Goal: Ask a question: Seek information or help from site administrators or community

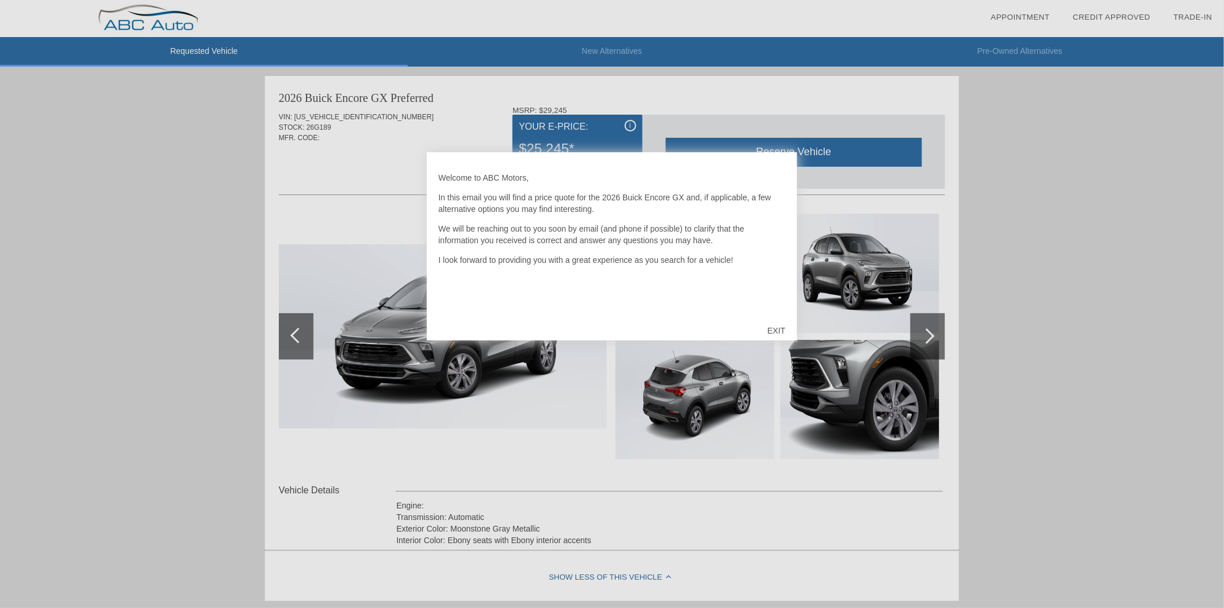
click at [772, 325] on div "EXIT" at bounding box center [776, 330] width 41 height 35
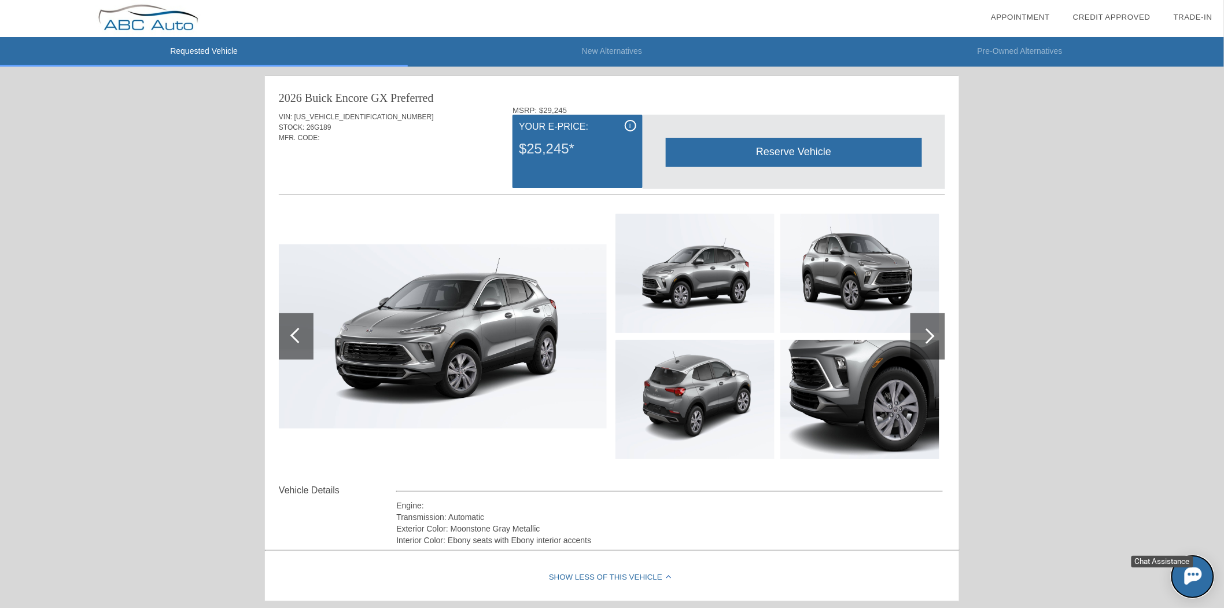
click at [1199, 570] on img at bounding box center [1192, 574] width 17 height 17
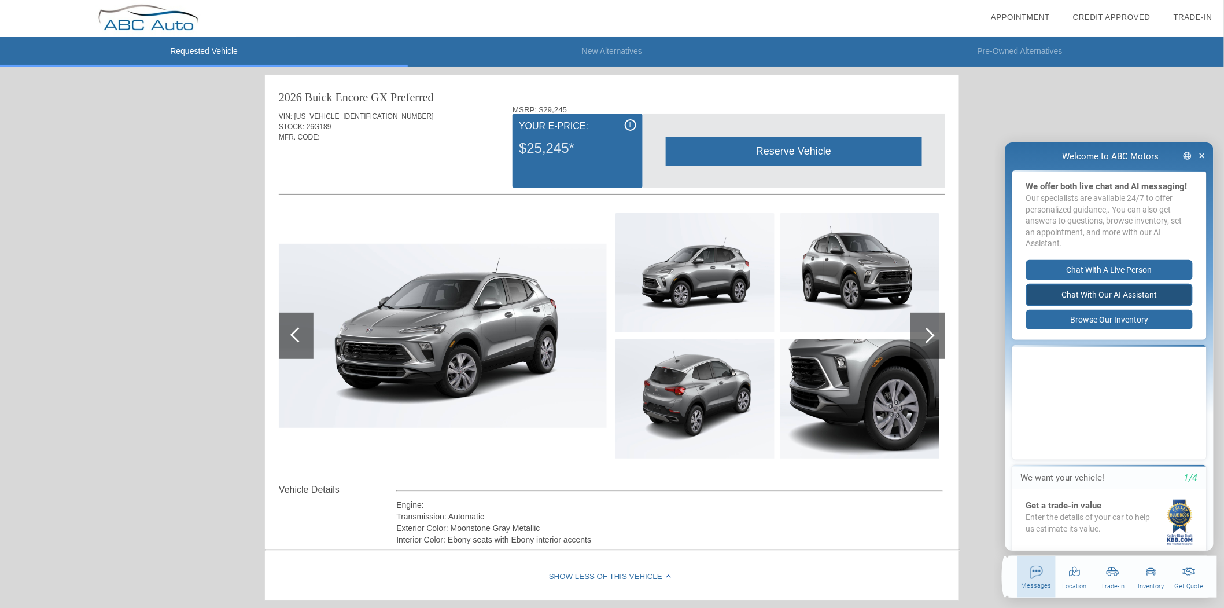
click at [1096, 301] on button "Chat with our AI Assistant" at bounding box center [1109, 294] width 167 height 23
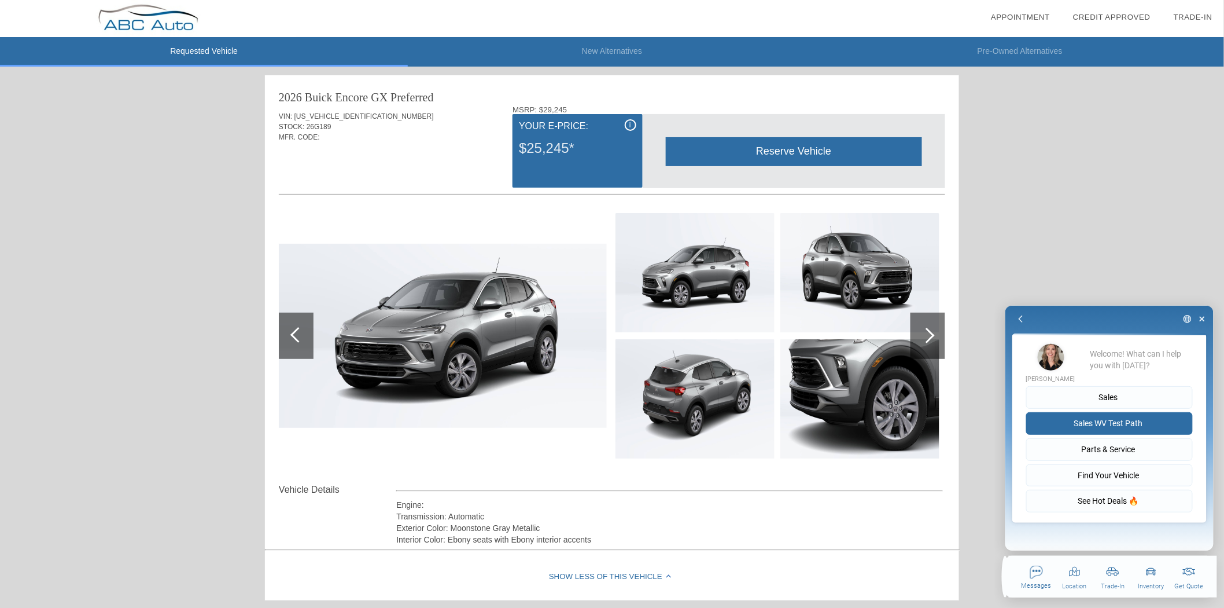
click at [1116, 424] on button "Sales WV Test Path" at bounding box center [1109, 422] width 167 height 23
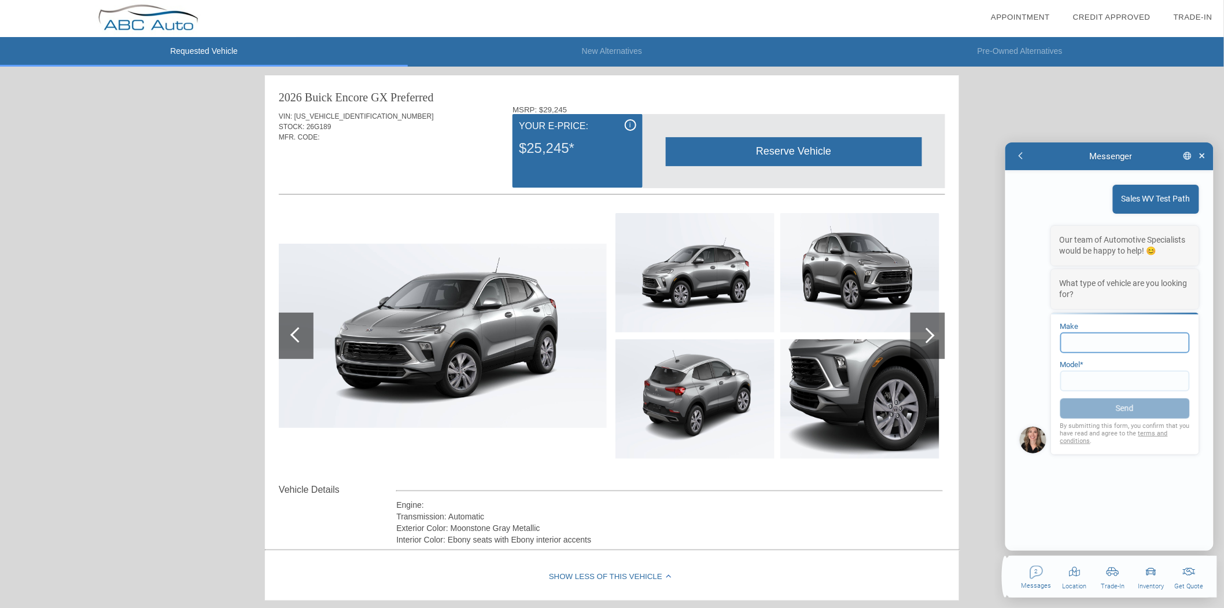
click at [1106, 343] on input at bounding box center [1125, 342] width 130 height 21
type input "Buick"
type input "Encore"
click at [1115, 408] on button "Send" at bounding box center [1125, 408] width 130 height 23
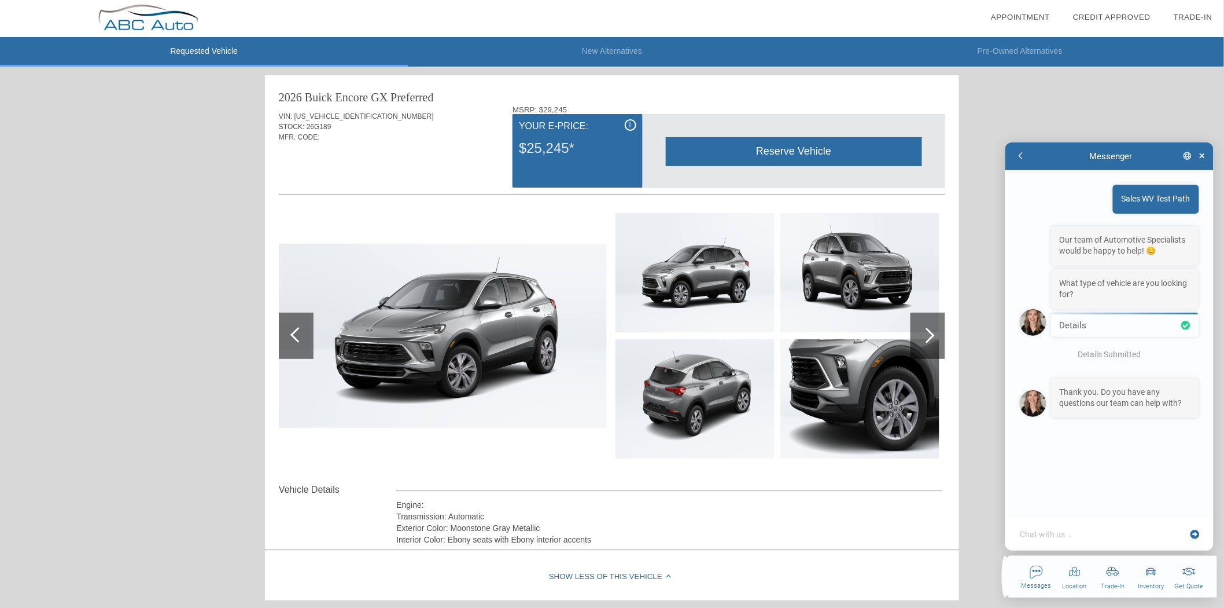
click at [1084, 537] on textarea at bounding box center [1103, 534] width 168 height 12
type textarea "x"
type textarea "m"
type textarea "x"
type textarea "ma"
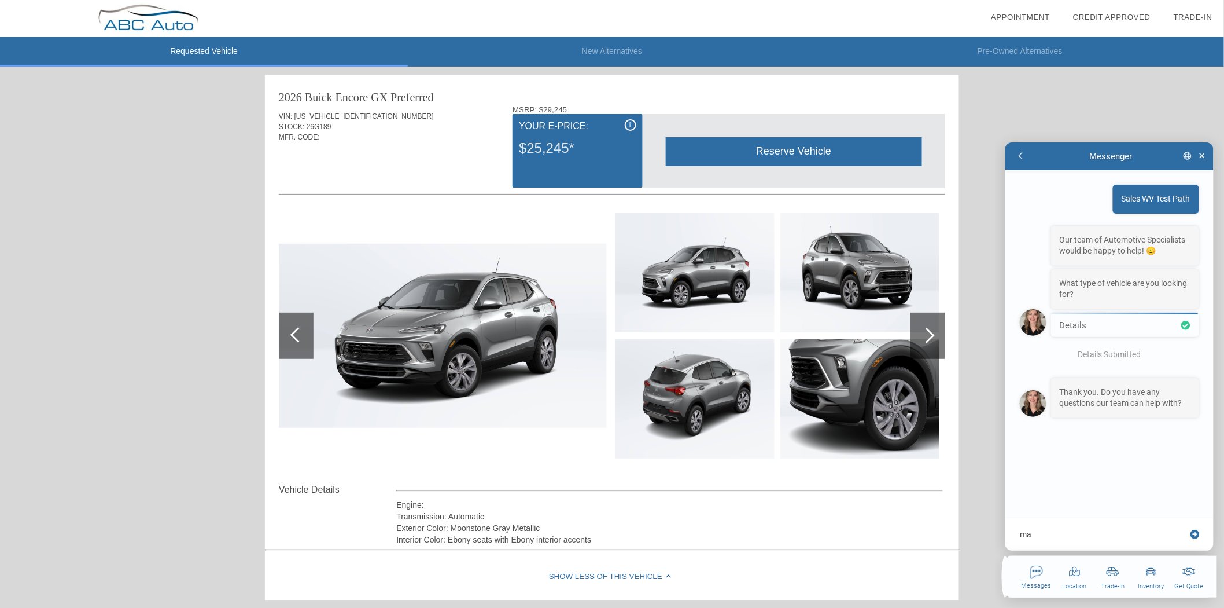
type textarea "x"
type textarea "may"
type textarea "x"
type textarea "ma"
type textarea "x"
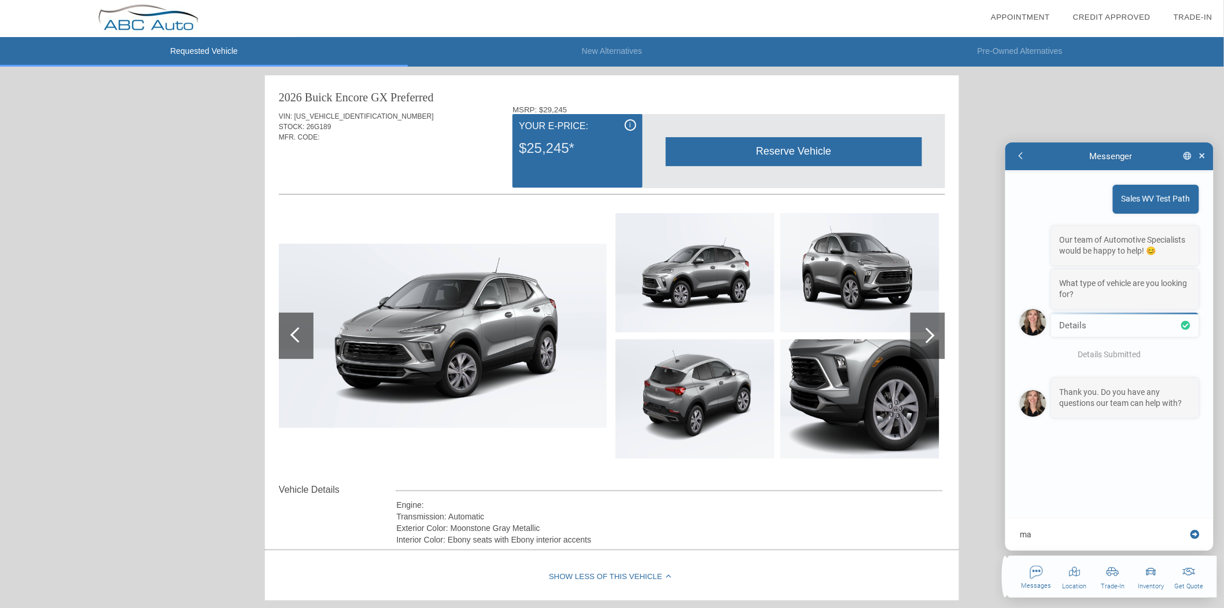
type textarea "m"
type textarea "x"
type textarea "y"
type textarea "x"
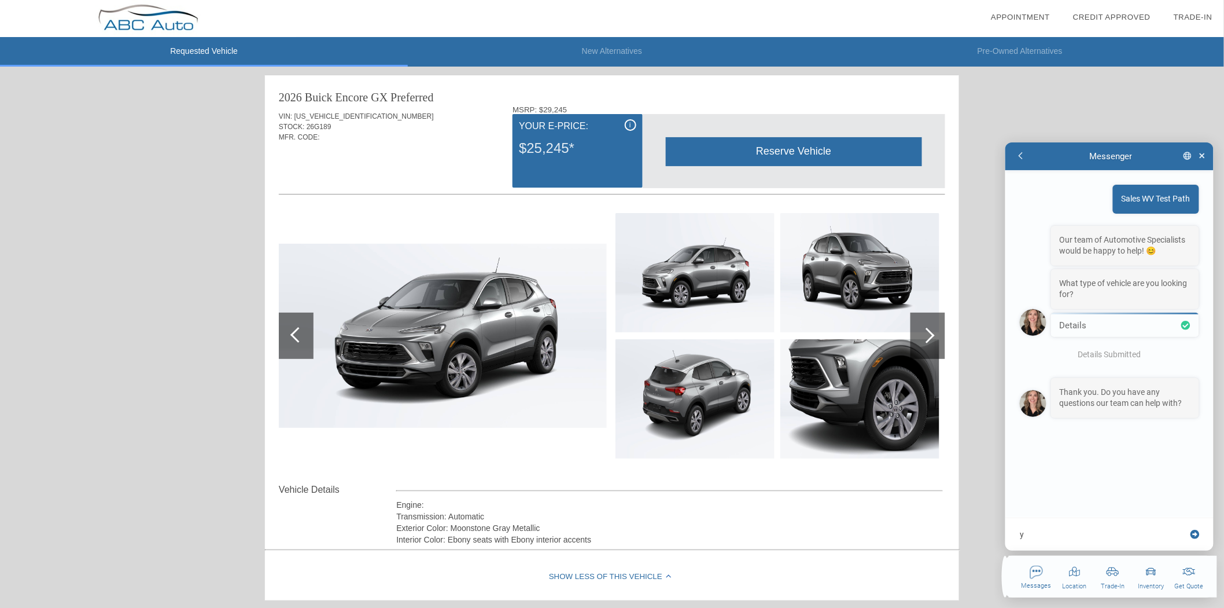
type textarea "ye"
type textarea "x"
type textarea "yeah"
type textarea "x"
type textarea "yeah"
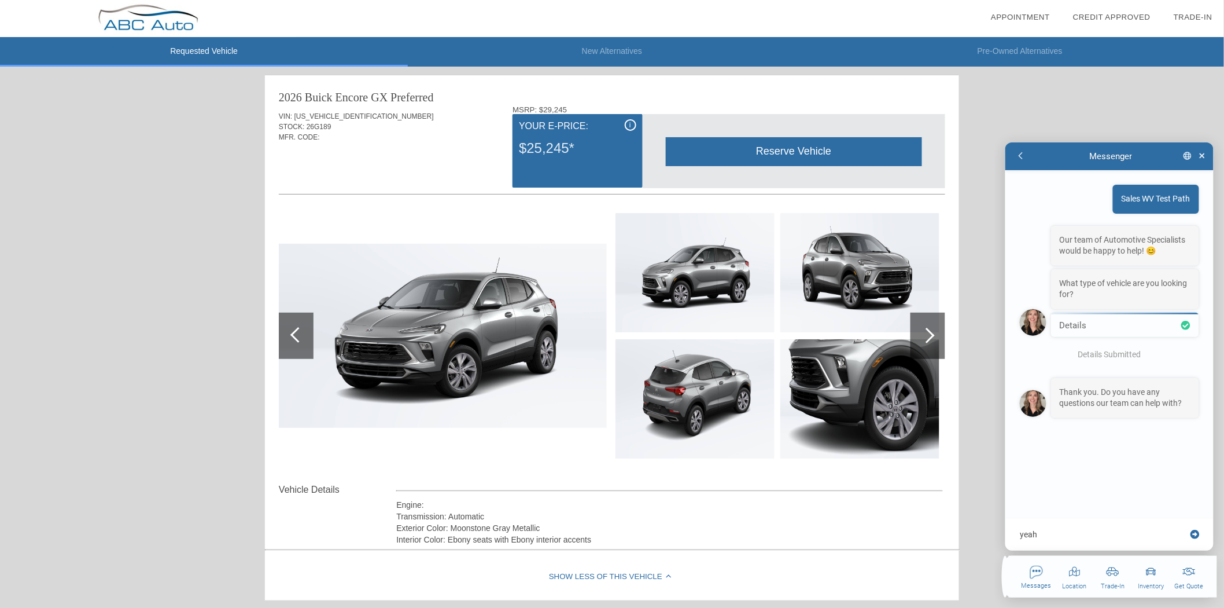
type textarea "x"
type textarea "yeah i"
type textarea "x"
type textarea "yeah i"
type textarea "x"
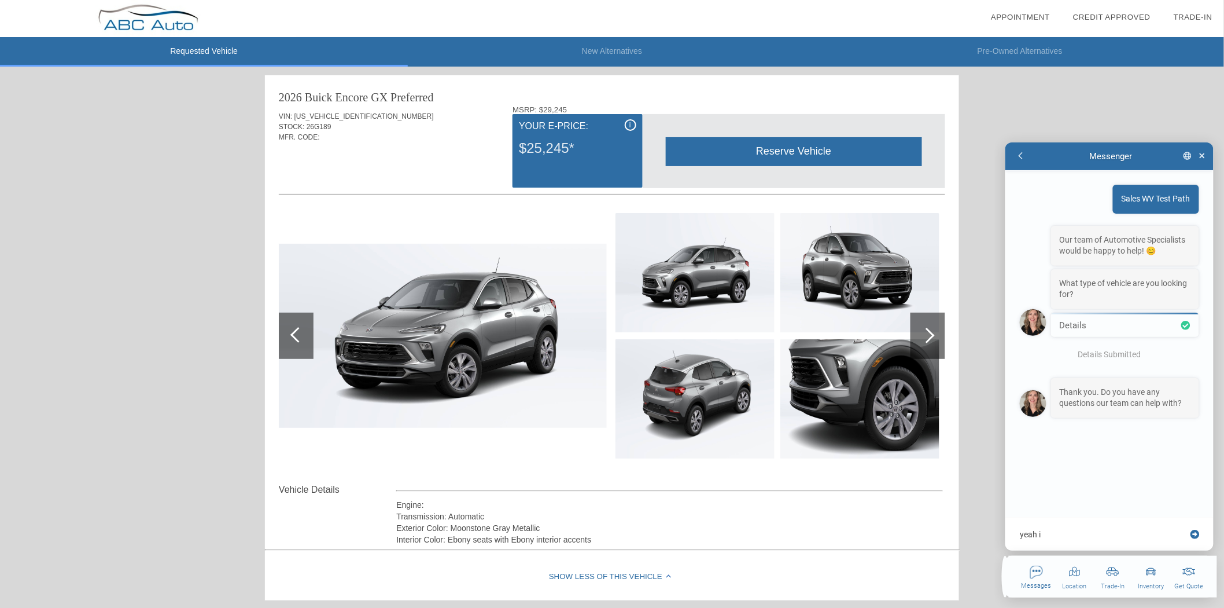
type textarea "yeah i j"
type textarea "x"
type textarea "yeah i ju"
type textarea "x"
type textarea "yeah i jus"
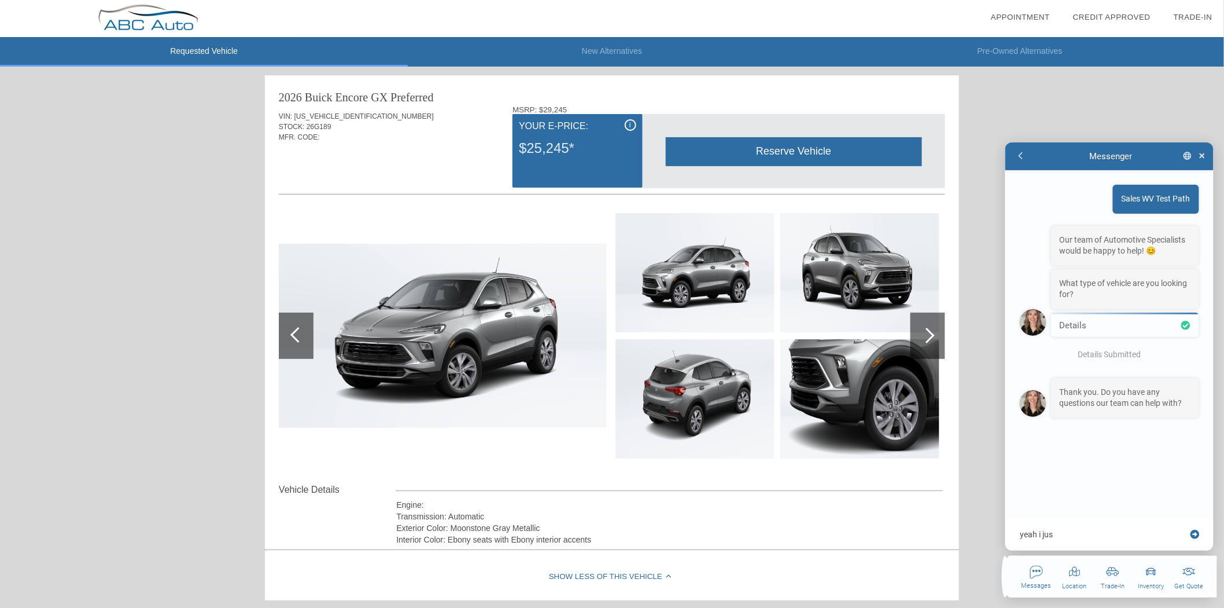
type textarea "x"
type textarea "yeah i just"
type textarea "x"
type textarea "yeah i just"
type textarea "x"
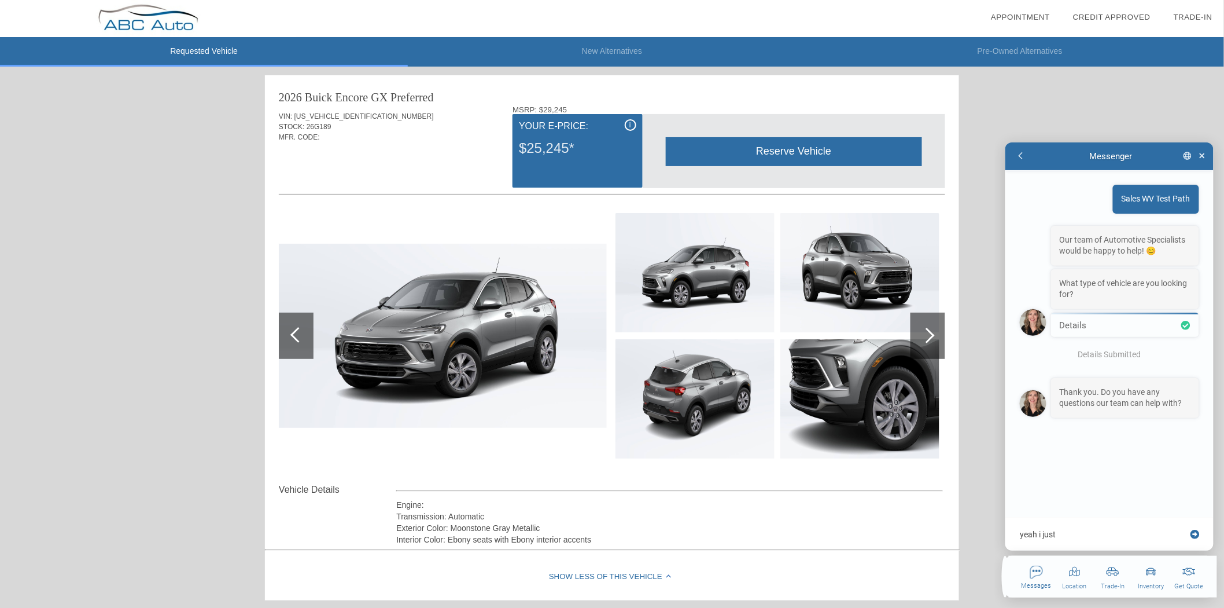
type textarea "yeah i just w"
type textarea "x"
type textarea "yeah i just wa"
type textarea "x"
type textarea "yeah i just wan"
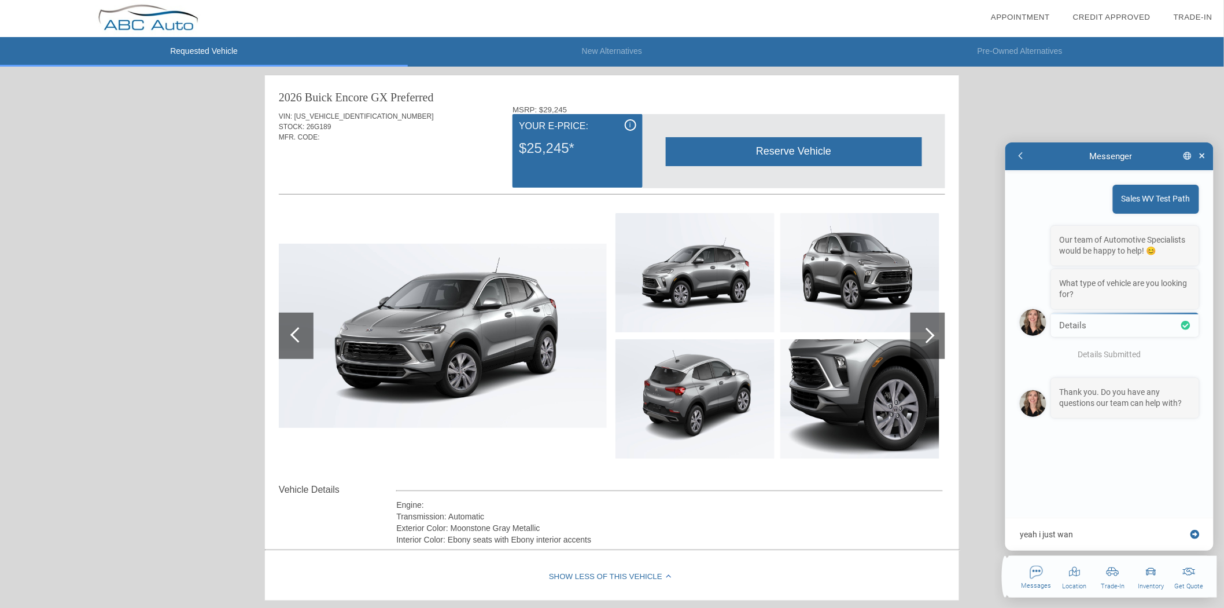
type textarea "x"
type textarea "yeah i just want"
type textarea "x"
type textarea "yeah i just want"
type textarea "x"
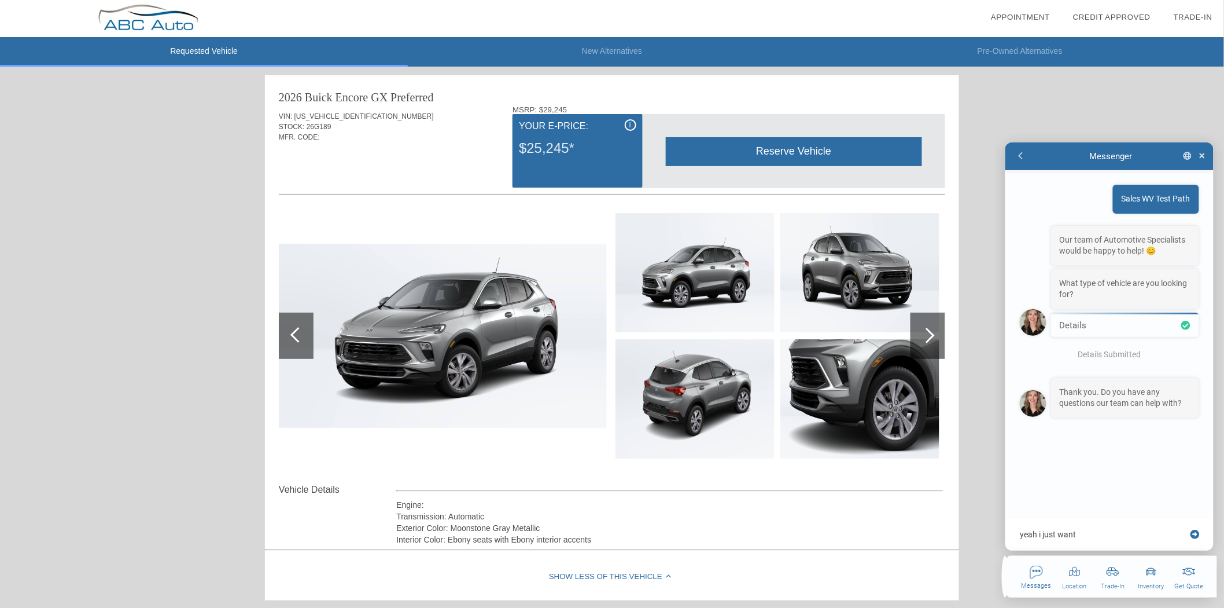
type textarea "yeah i just want t"
type textarea "x"
type textarea "yeah i just want to"
type textarea "x"
type textarea "yeah i just want to"
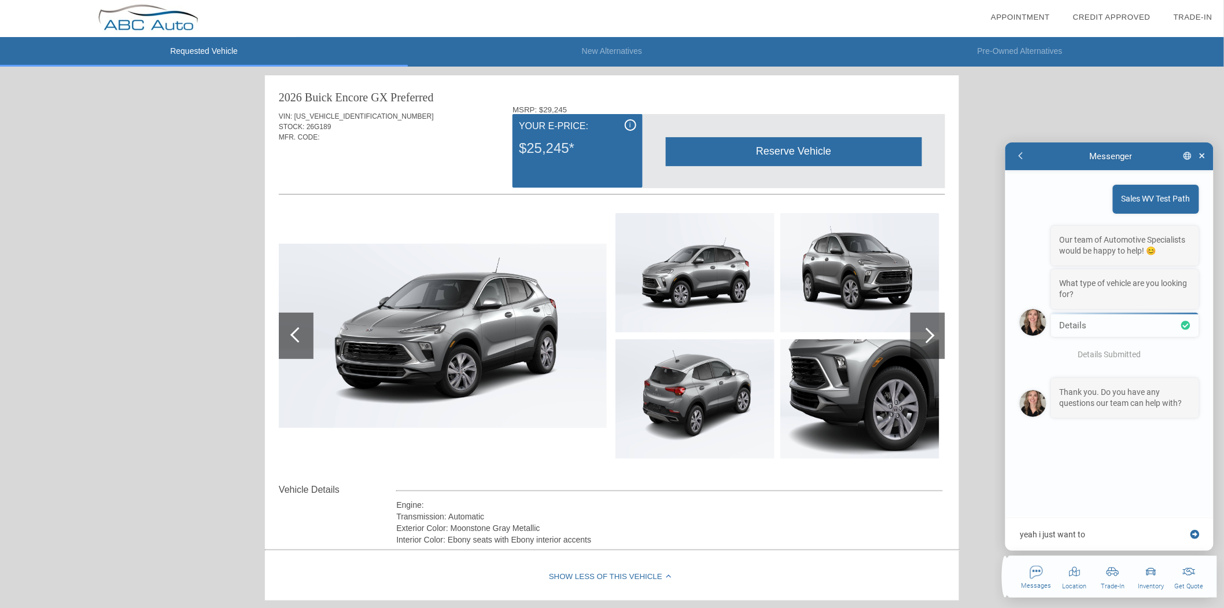
type textarea "x"
type textarea "yeah i just want to k"
type textarea "x"
type textarea "yeah i just want to kn"
type textarea "x"
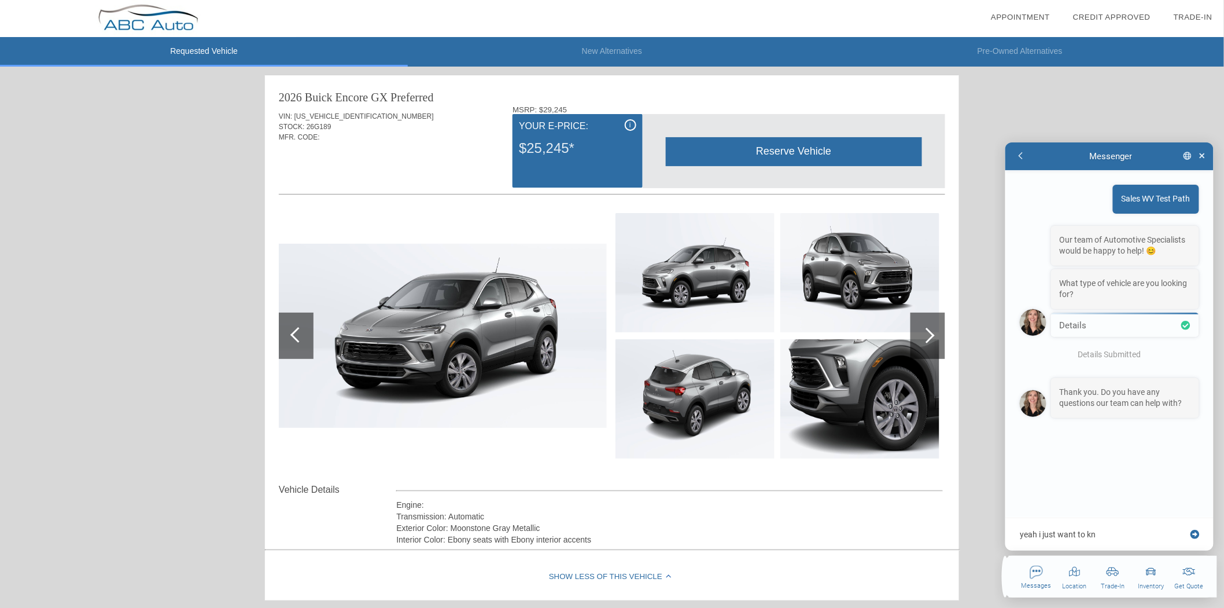
type textarea "yeah i just want to kno"
type textarea "x"
type textarea "yeah i just want to know"
type textarea "x"
type textarea "yeah i just want to know"
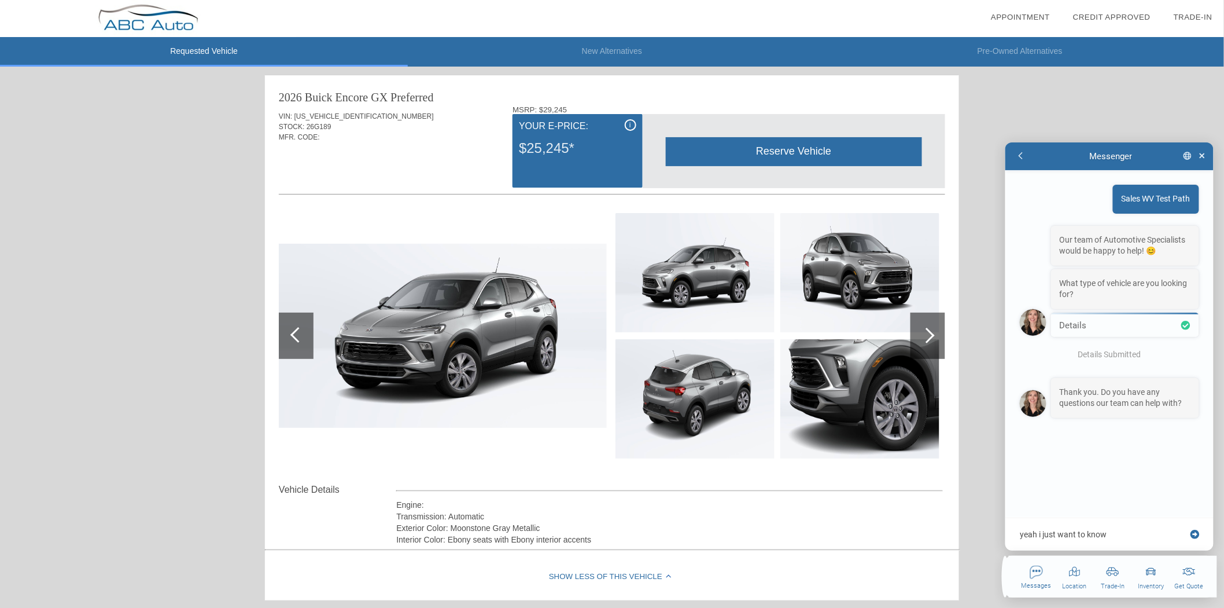
type textarea "x"
type textarea "yeah i just want to know s"
type textarea "x"
type textarea "yeah i just want to know so"
type textarea "x"
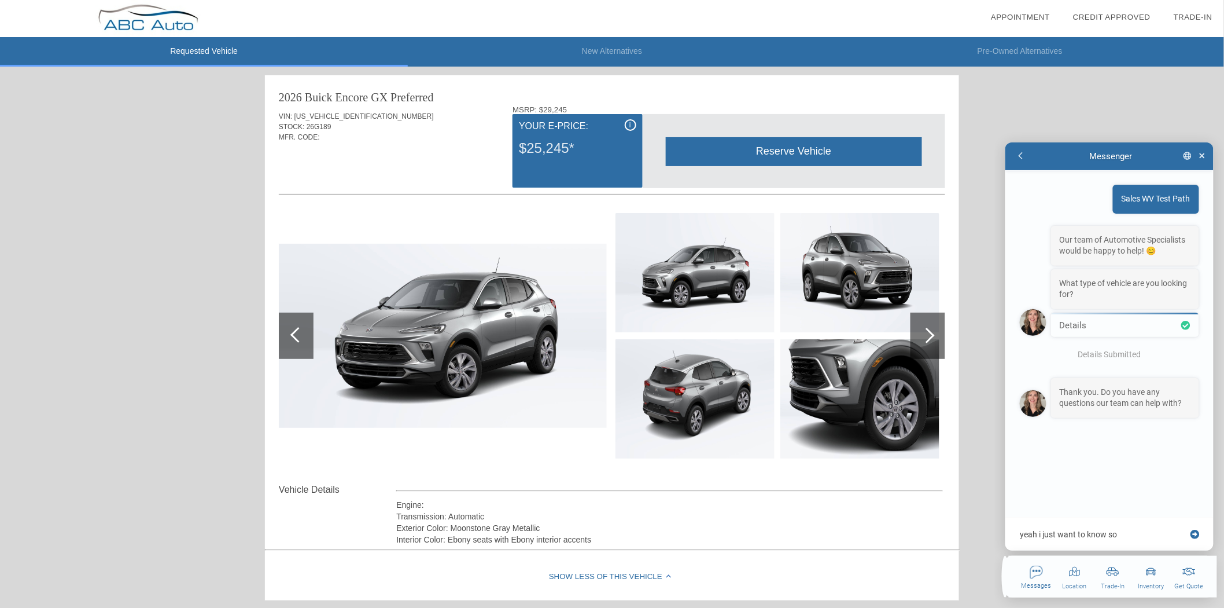
type textarea "yeah i just want to know som"
type textarea "x"
type textarea "yeah i just want to know some"
type textarea "x"
type textarea "yeah i just want to know some"
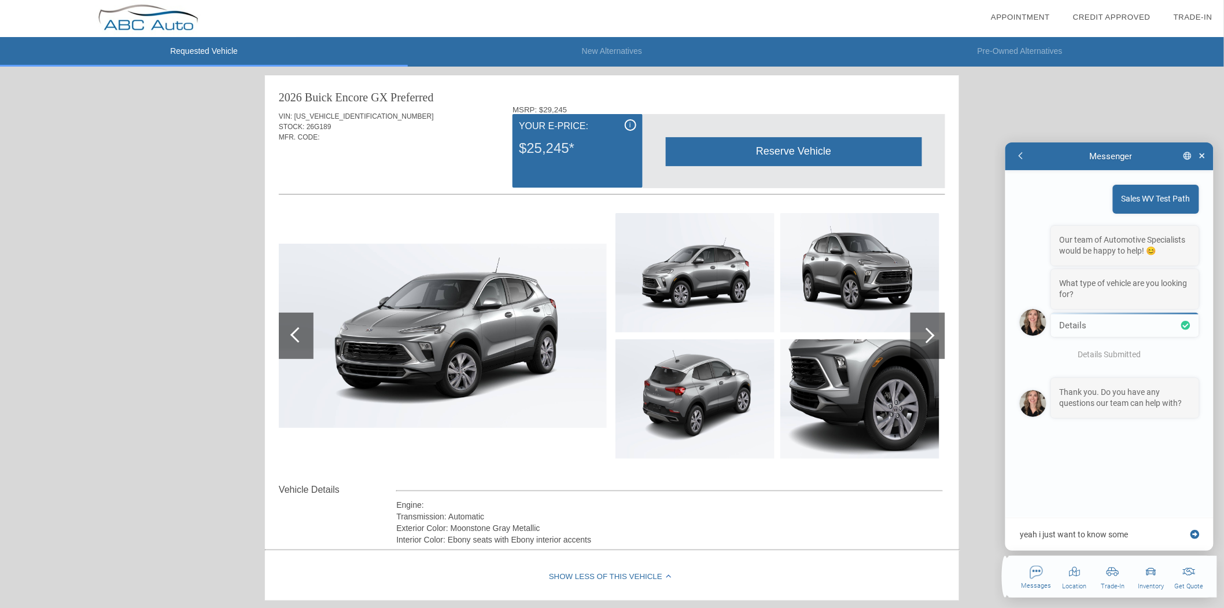
type textarea "x"
type textarea "yeah i just want to know some f"
type textarea "x"
type textarea "yeah i just want to know some fe"
type textarea "x"
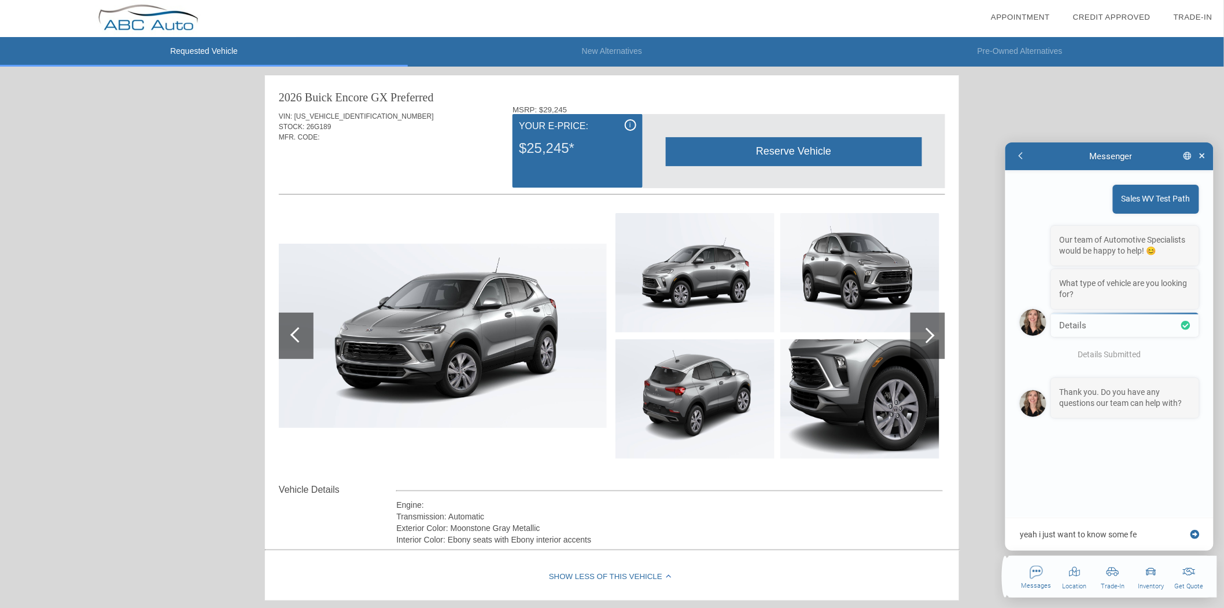
type textarea "yeah i just want to know some fea"
type textarea "x"
type textarea "yeah i just want to know some feat"
type textarea "x"
type textarea "yeah i just want to know some featu"
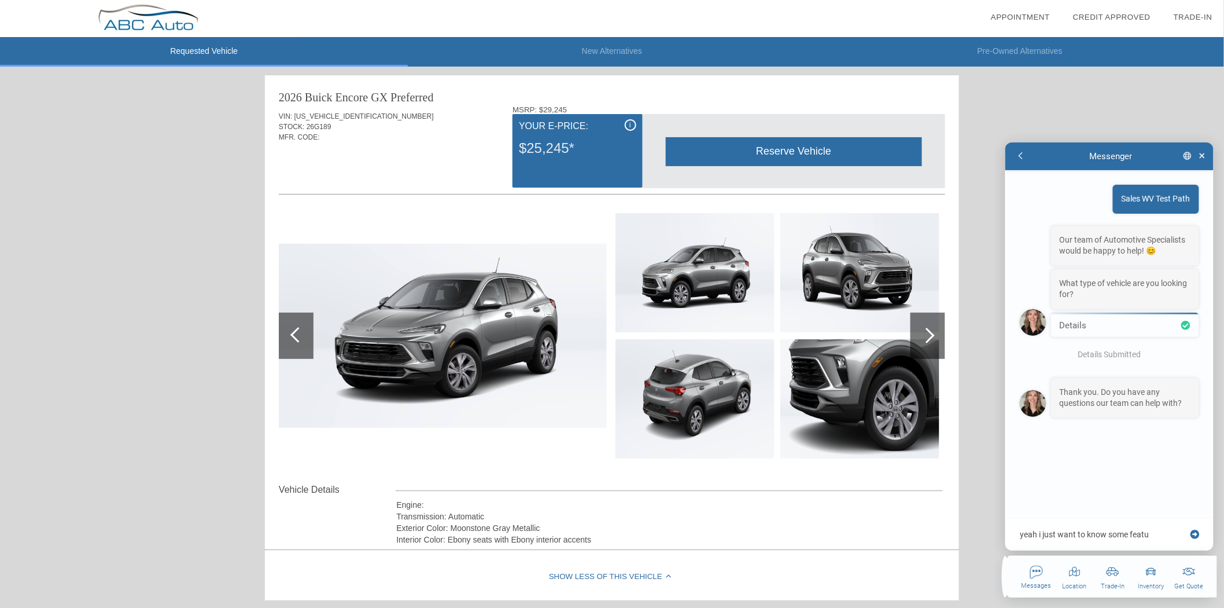
type textarea "x"
type textarea "yeah i just want to know some featut"
type textarea "x"
type textarea "yeah i just want to know some featu"
type textarea "x"
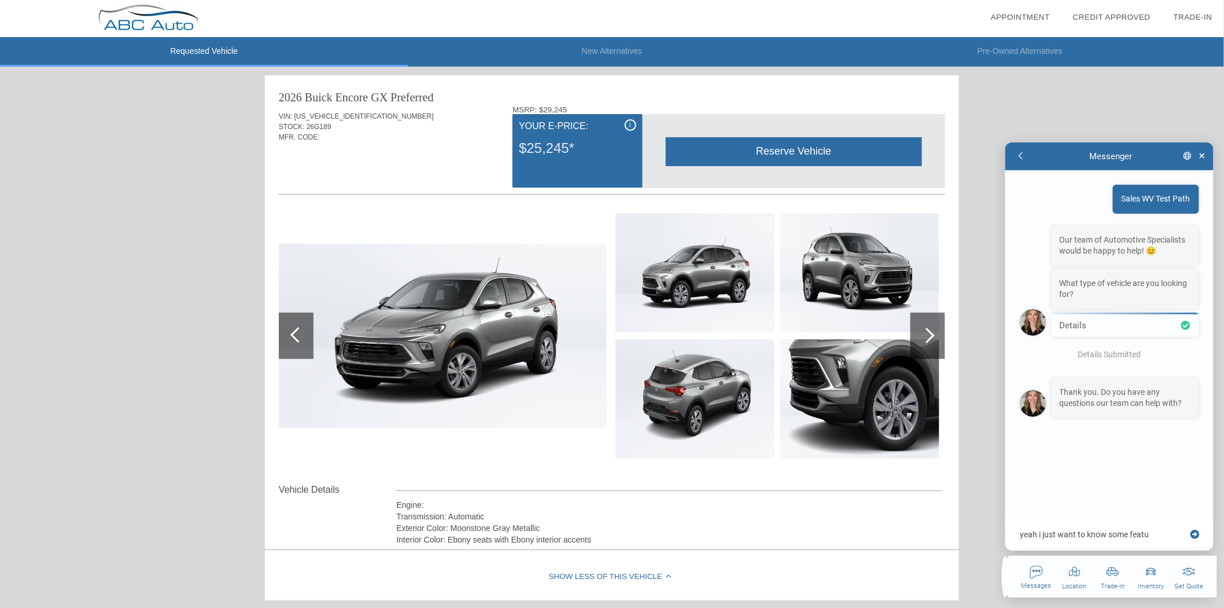
type textarea "yeah i just want to know some featur"
type textarea "x"
type textarea "yeah i just want to know some feature"
type textarea "x"
type textarea "yeah i just want to know some features"
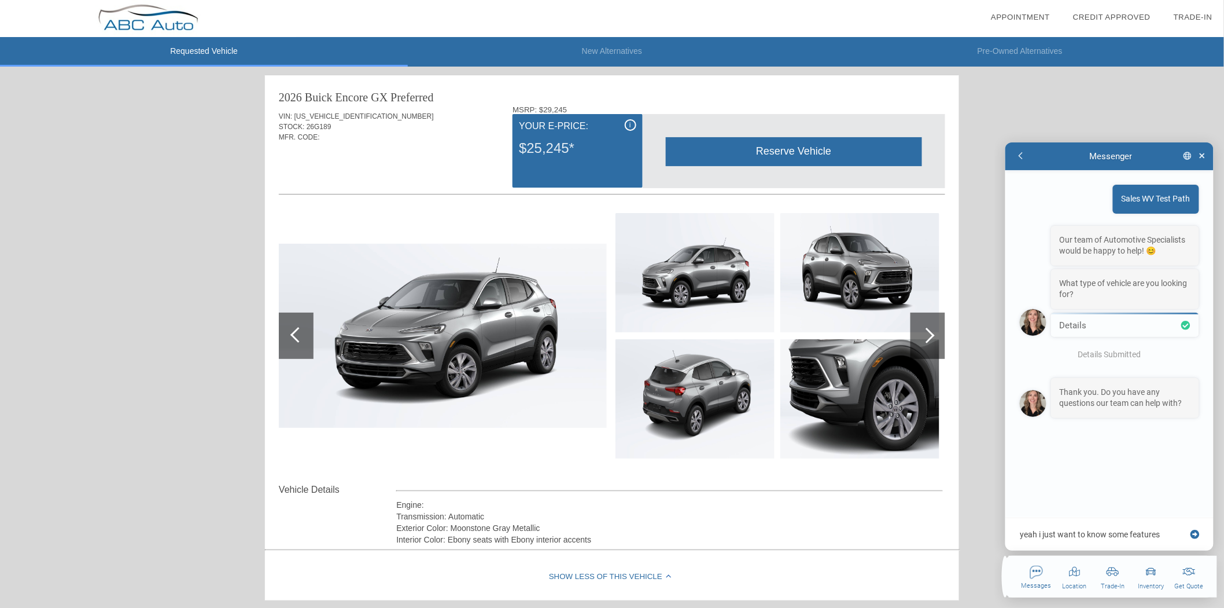
type textarea "x"
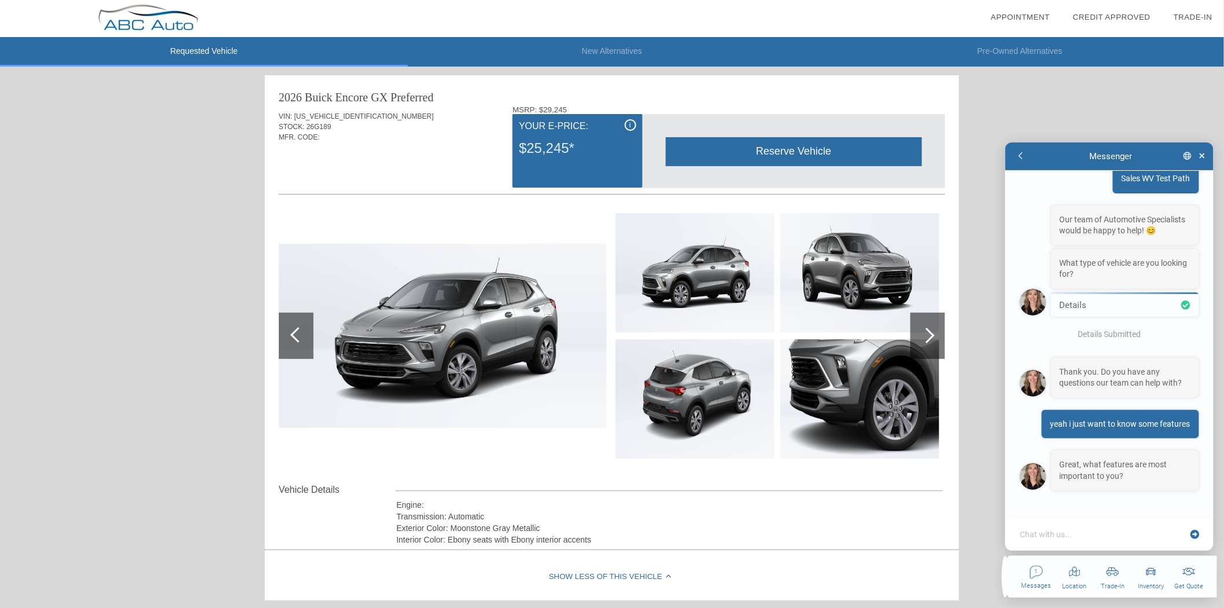
scroll to position [41, 0]
click at [1131, 530] on textarea at bounding box center [1103, 534] width 168 height 12
type textarea "x"
type textarea "m"
type textarea "x"
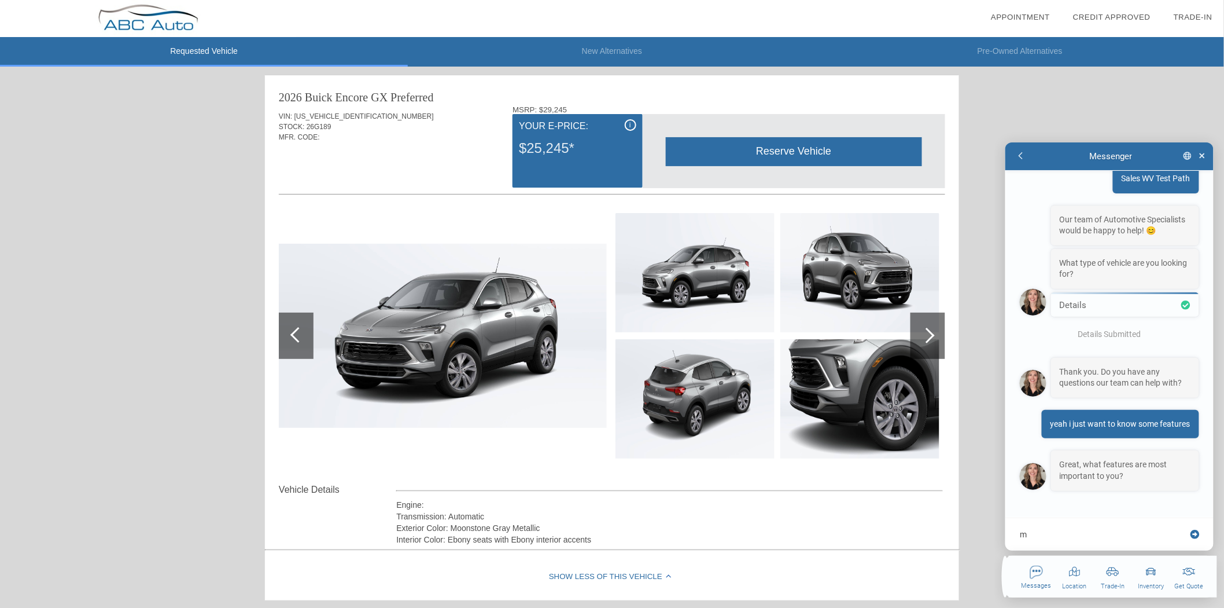
type textarea "mo"
type textarea "x"
type textarea "moo"
type textarea "x"
type textarea "moon"
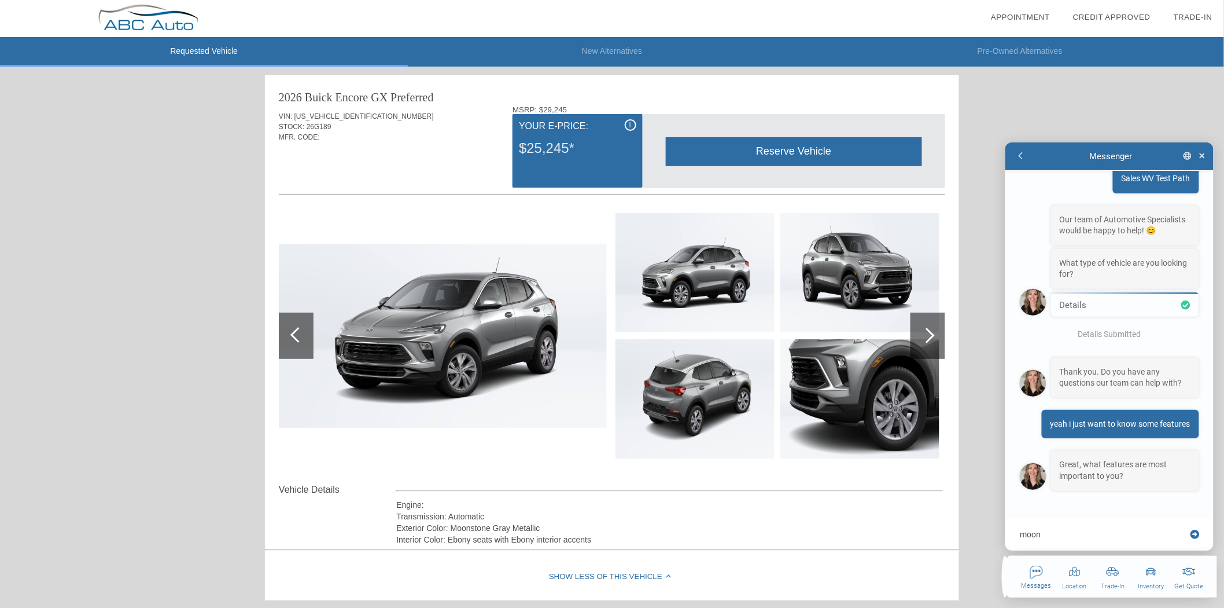
type textarea "x"
type textarea "moon"
type textarea "x"
type textarea "moon r"
type textarea "x"
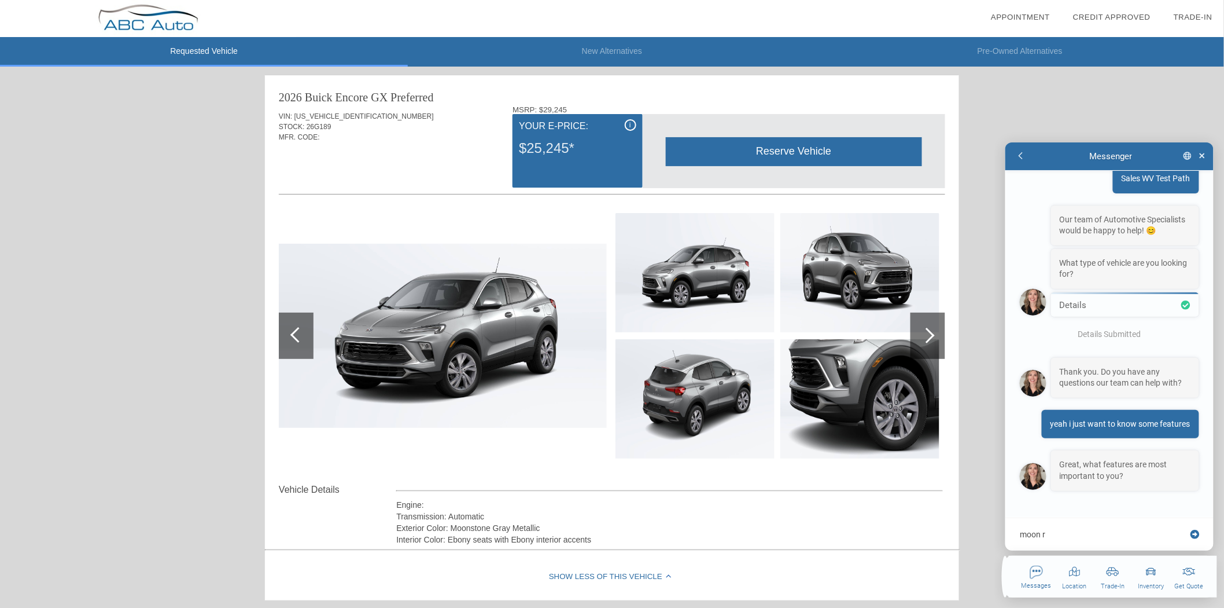
type textarea "moon ro"
type textarea "x"
type textarea "moon roo"
type textarea "x"
type textarea "moon roof"
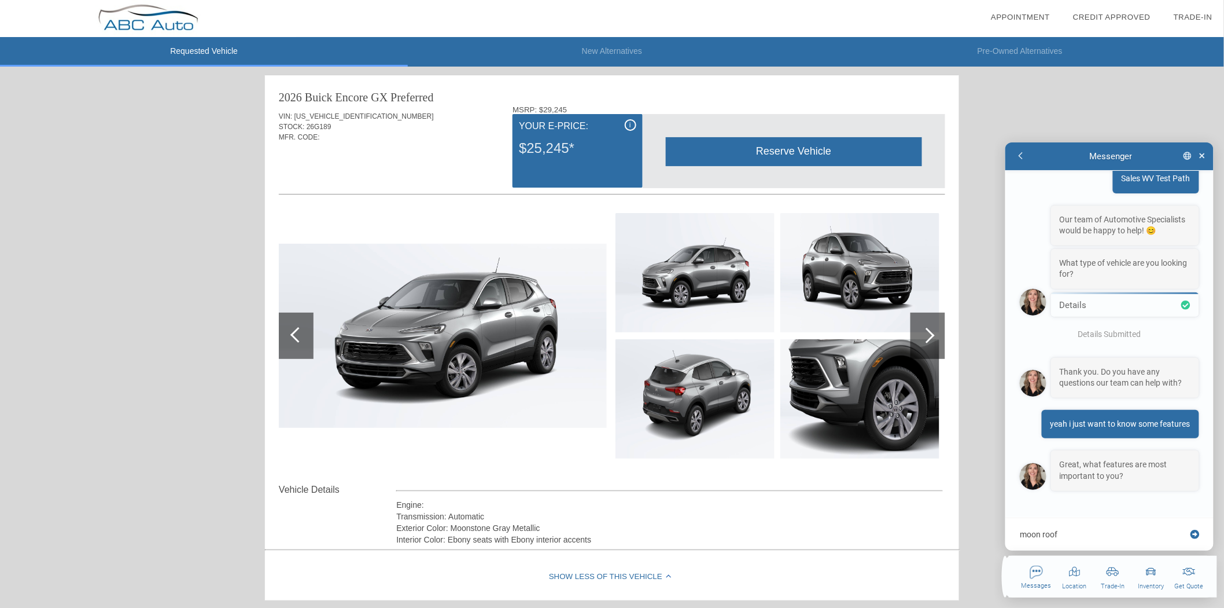
type textarea "x"
type textarea "moon roof,"
type textarea "x"
type textarea "moon roof,"
type textarea "x"
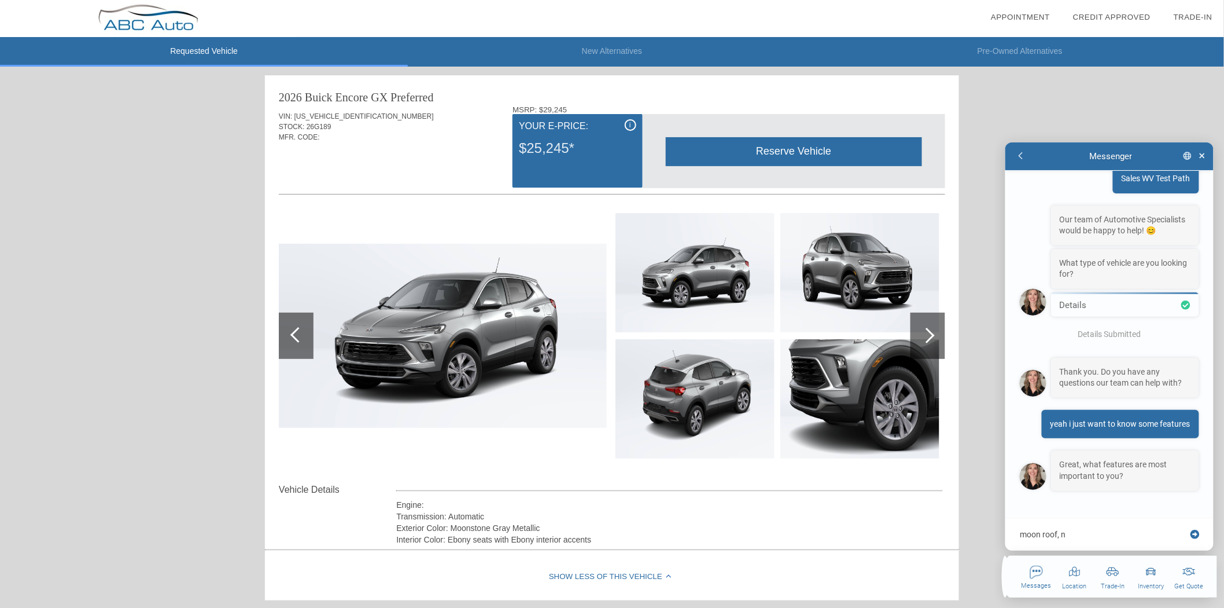
type textarea "moon roof, na"
type textarea "x"
type textarea "moon roof, nac"
type textarea "x"
type textarea "moon roof, nav"
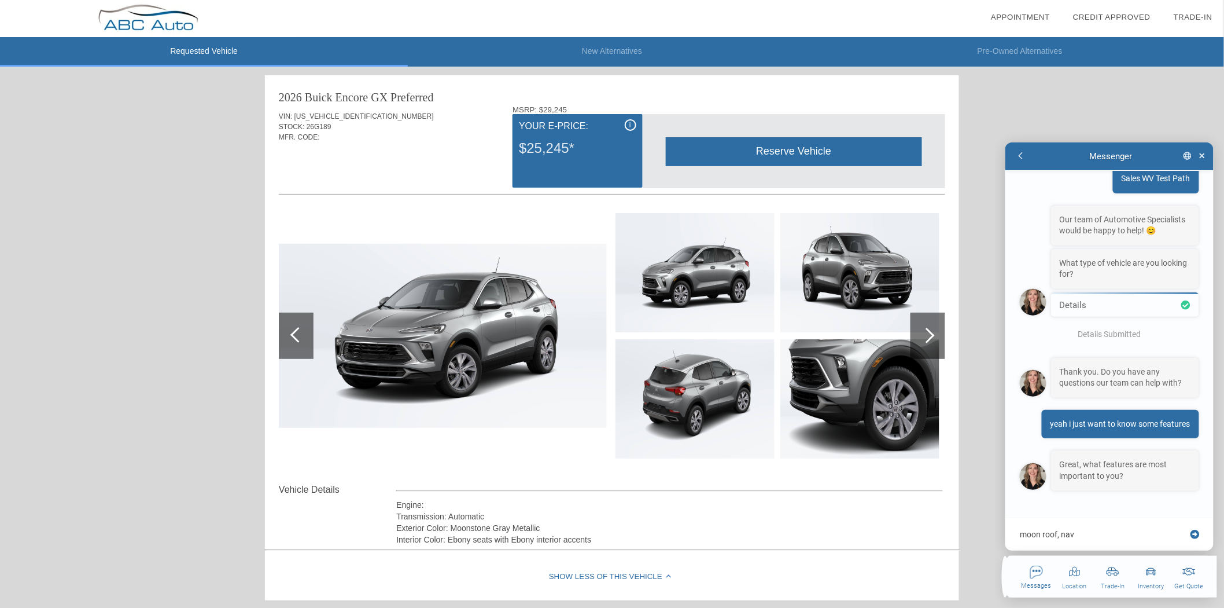
type textarea "x"
type textarea "moon roof, navi"
type textarea "x"
type textarea "moon roof, navig"
type textarea "x"
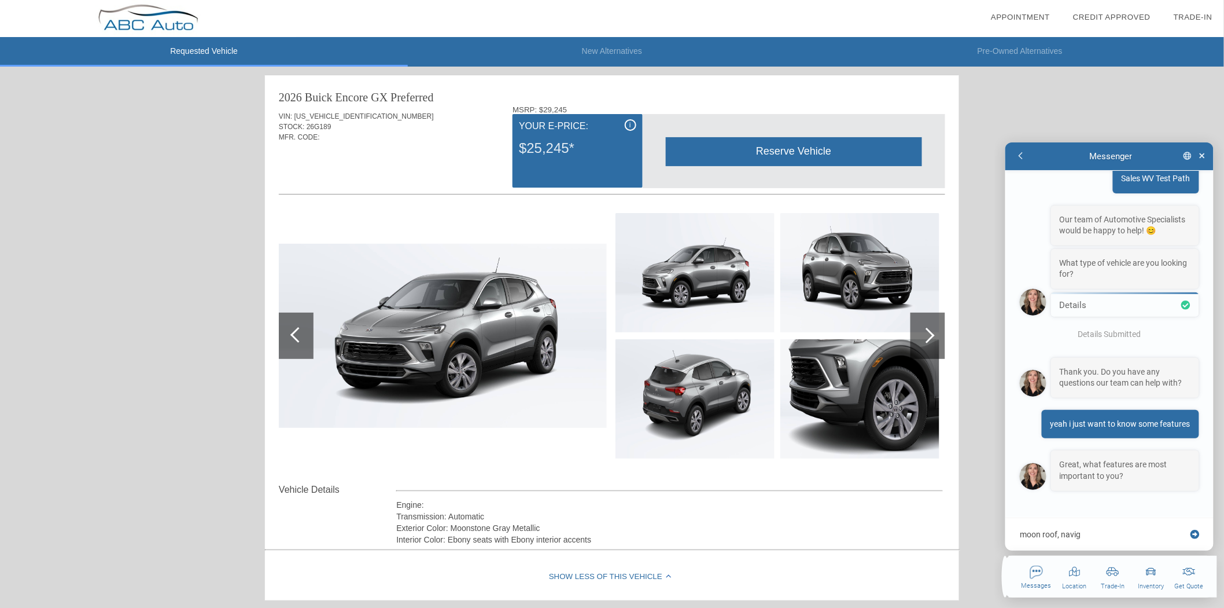
type textarea "moon roof, naviga"
type textarea "x"
type textarea "moon roof, navigati"
type textarea "x"
type textarea "moon roof, navigatio"
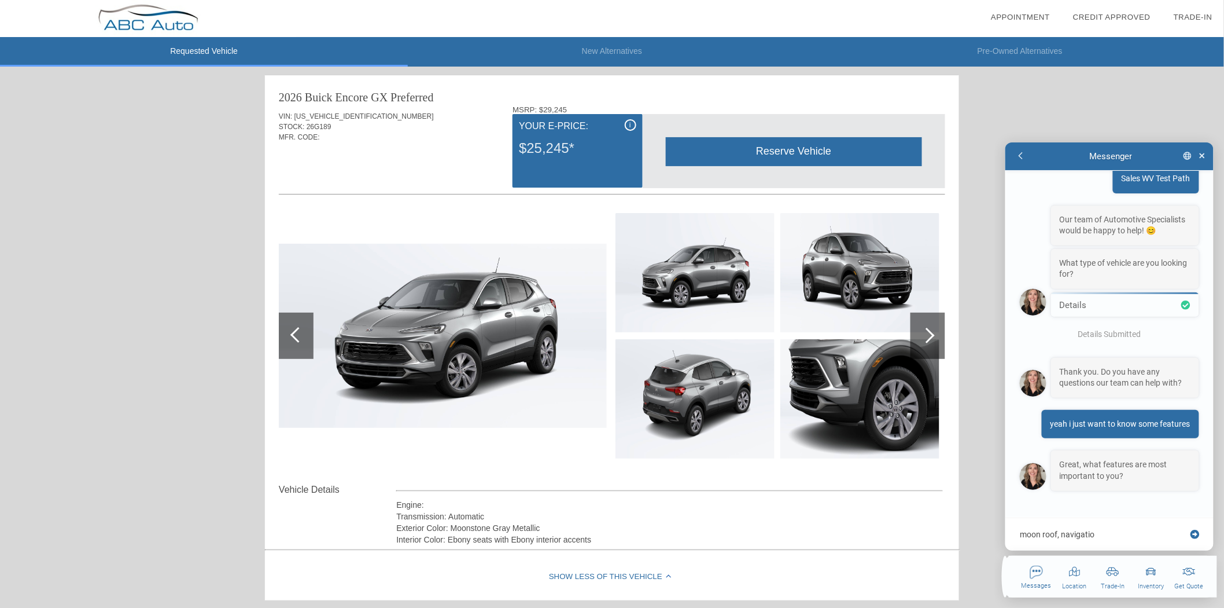
type textarea "x"
type textarea "moon roof, navigation"
type textarea "x"
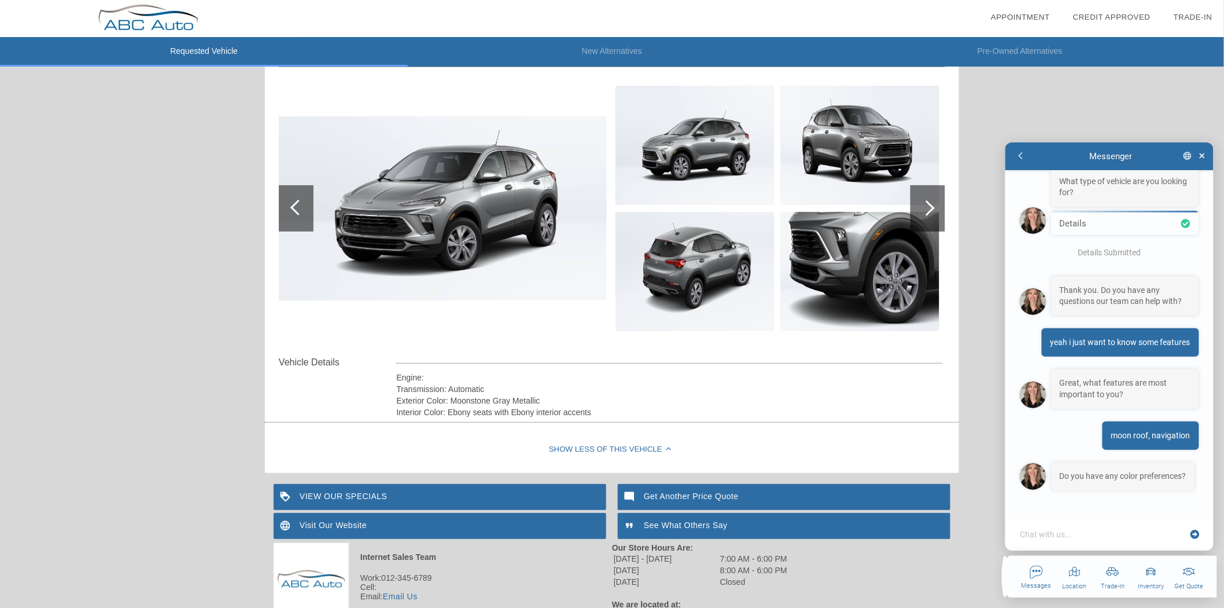
scroll to position [128, 0]
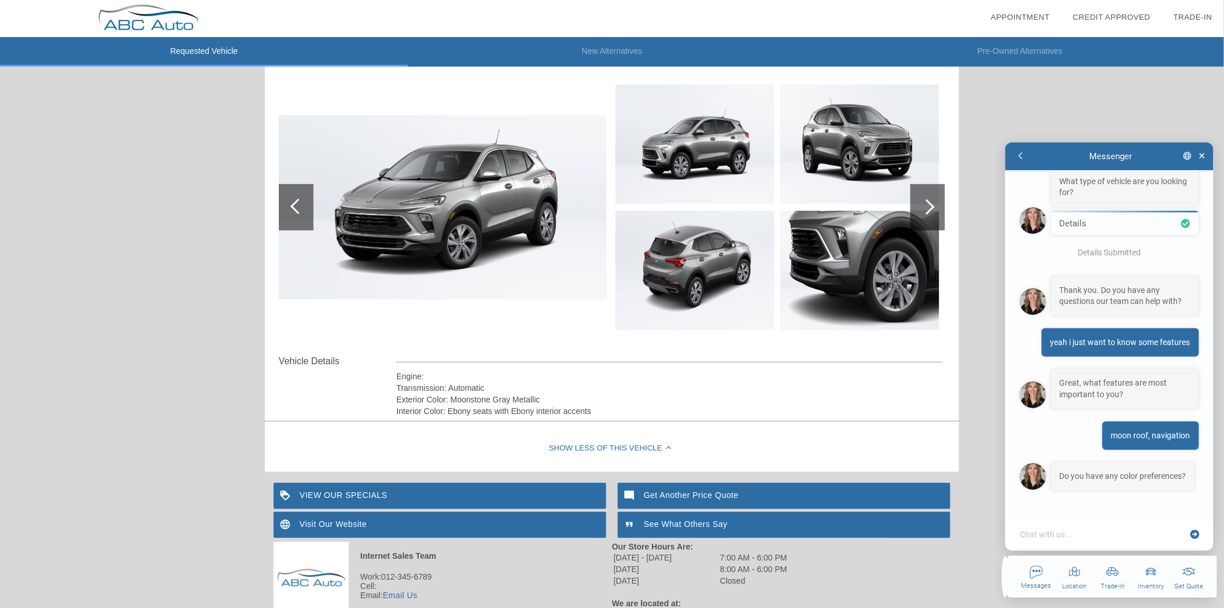
click at [1095, 531] on textarea at bounding box center [1103, 534] width 168 height 12
type textarea "x"
type textarea "i"
type textarea "x"
type textarea "i'"
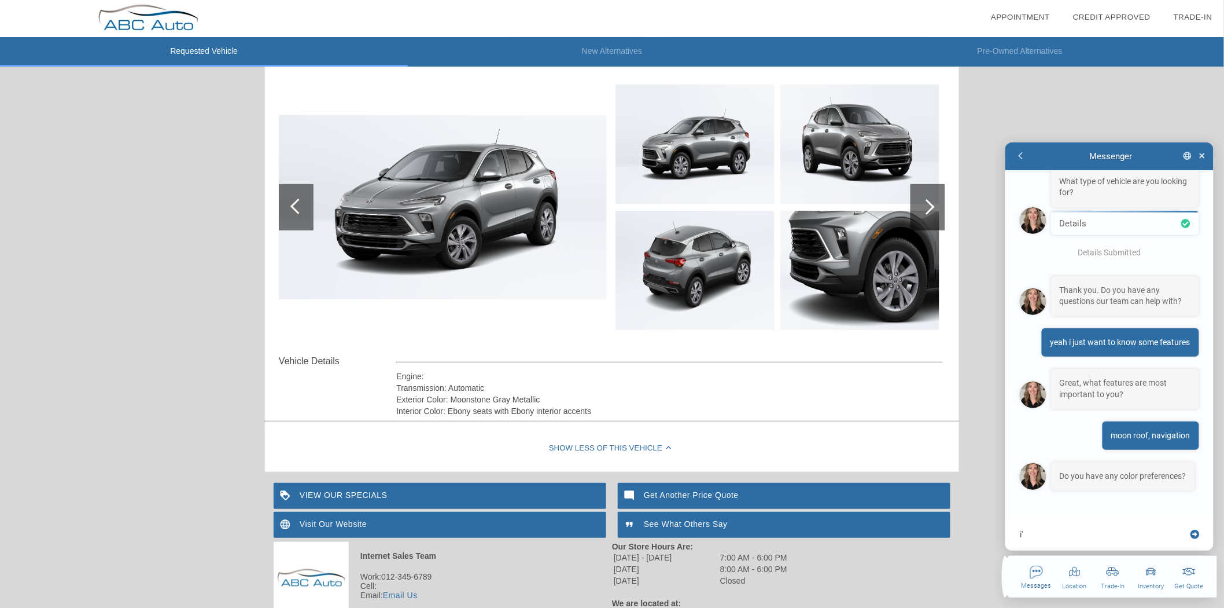
type textarea "x"
type textarea "i'd"
type textarea "x"
type textarea "i'd"
type textarea "x"
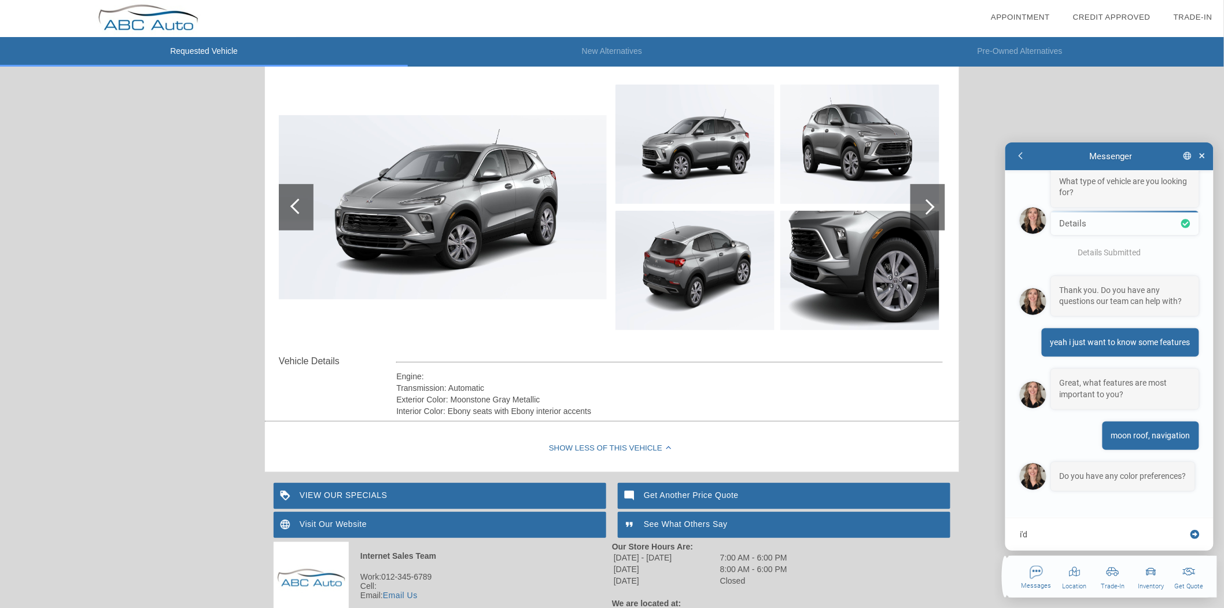
type textarea "i'd l"
type textarea "x"
type textarea "i'd li"
type textarea "x"
type textarea "i'd lik"
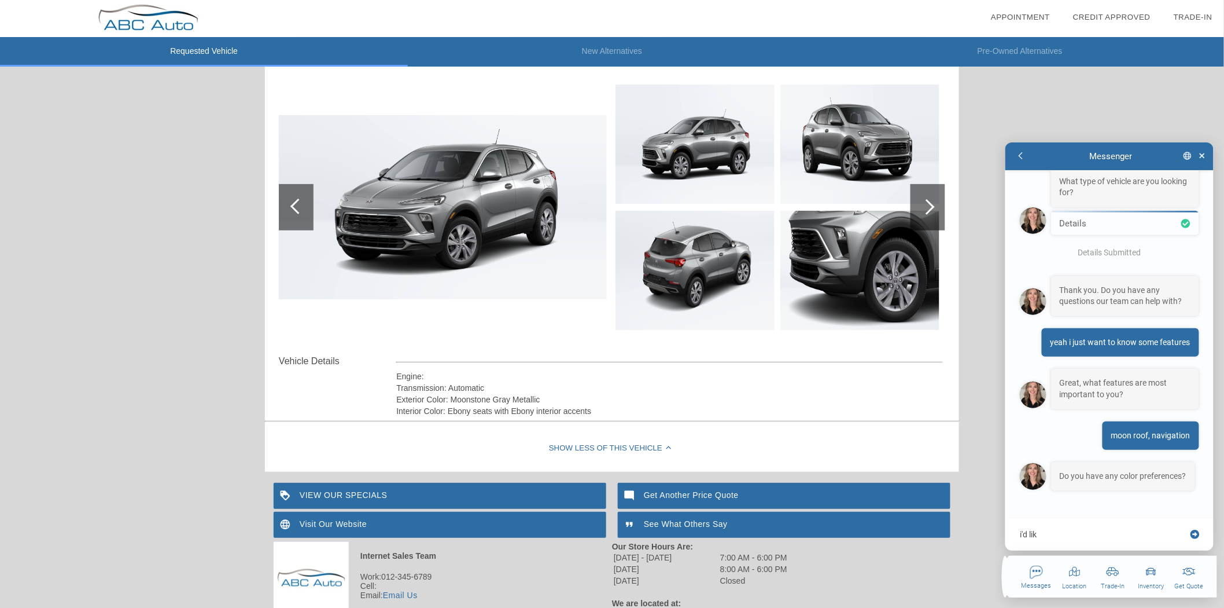
type textarea "x"
type textarea "i'd like"
type textarea "x"
type textarea "i'd like"
type textarea "x"
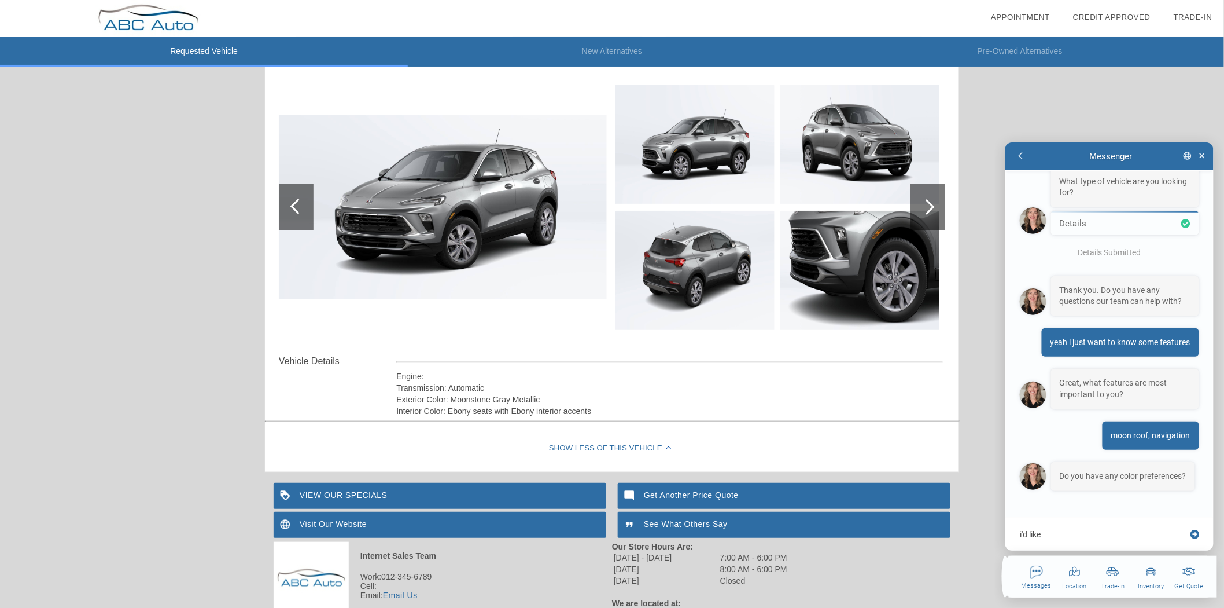
type textarea "i'd like b"
type textarea "x"
type textarea "i'd like bl"
type textarea "x"
type textarea "i'd like bla"
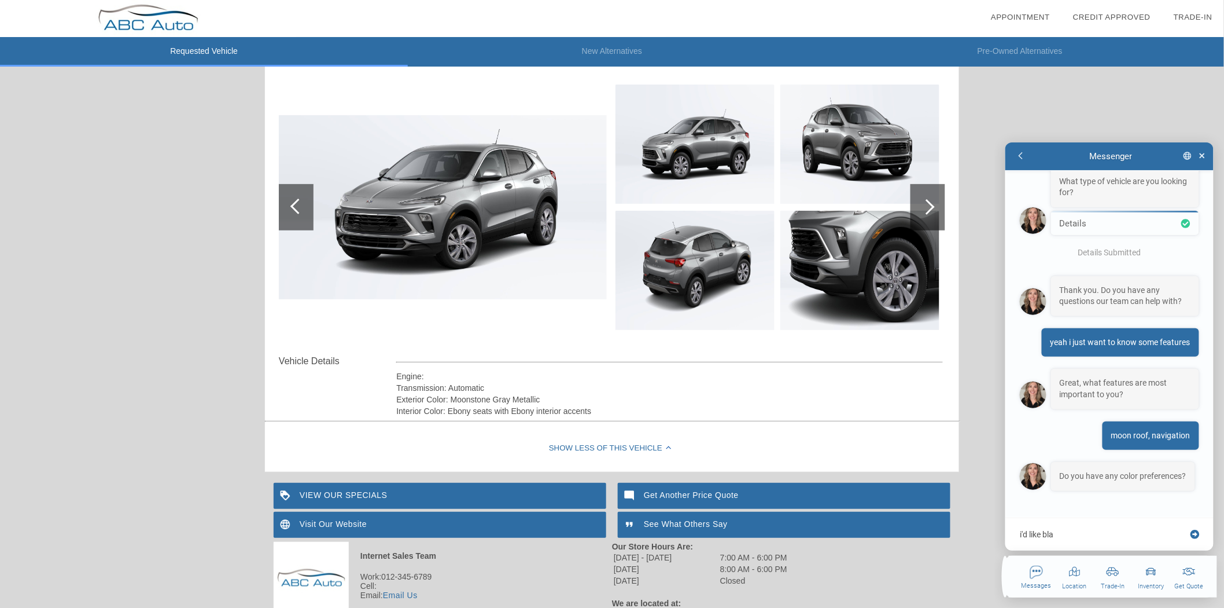
type textarea "x"
type textarea "i'd like blac"
type textarea "x"
type textarea "i'd like black"
type textarea "x"
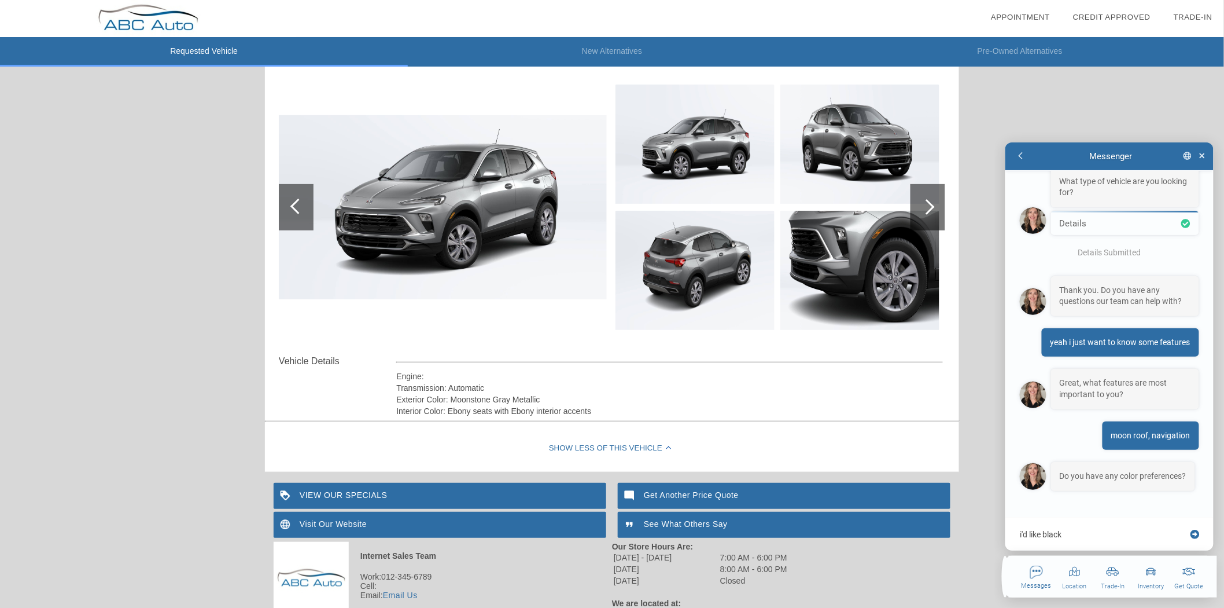
type textarea "i'd like black"
type textarea "x"
type textarea "i'd like black o"
type textarea "x"
type textarea "i'd like black or"
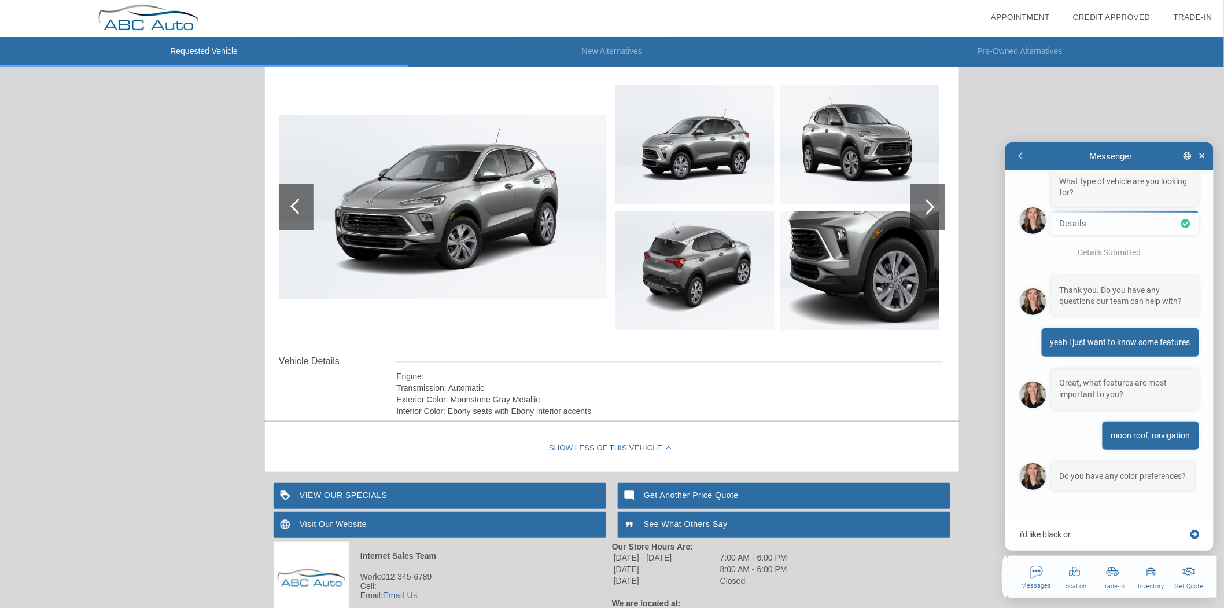
type textarea "x"
type textarea "i'd like black or"
type textarea "x"
type textarea "i'd like black or r"
type textarea "x"
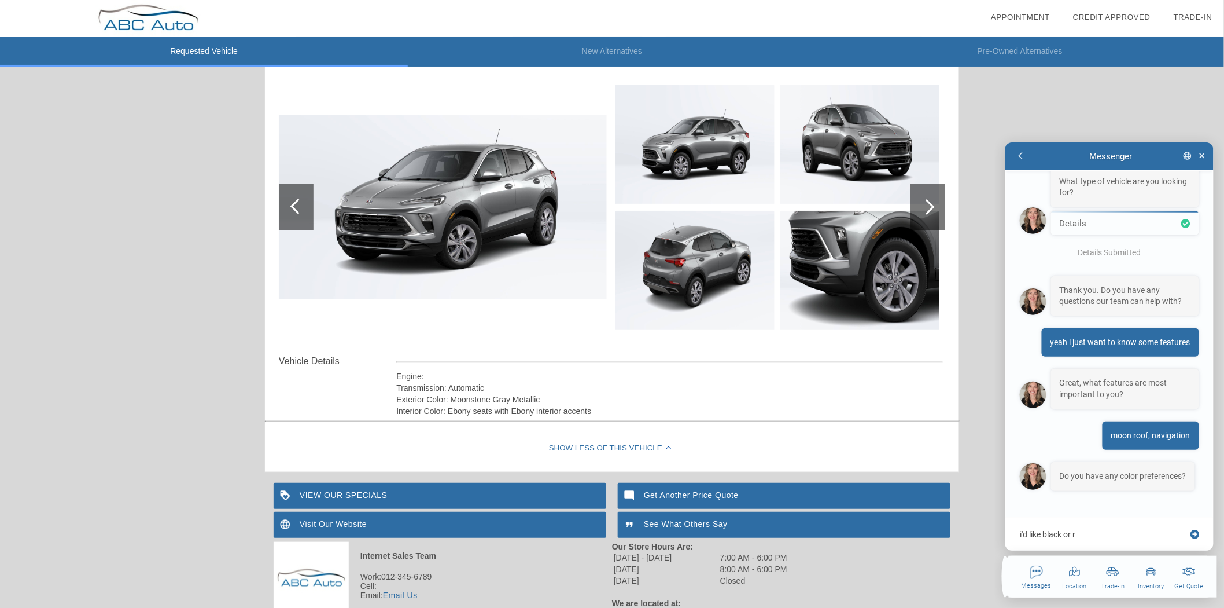
type textarea "i'd like black or re"
type textarea "x"
type textarea "i'd like black or red"
type textarea "x"
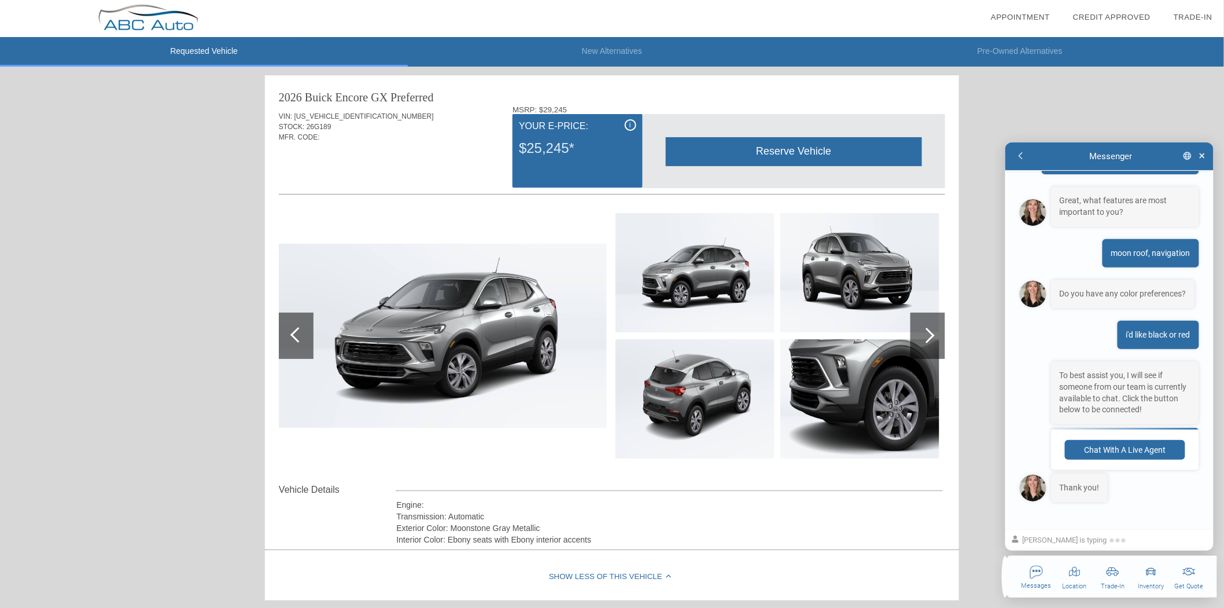
scroll to position [339, 0]
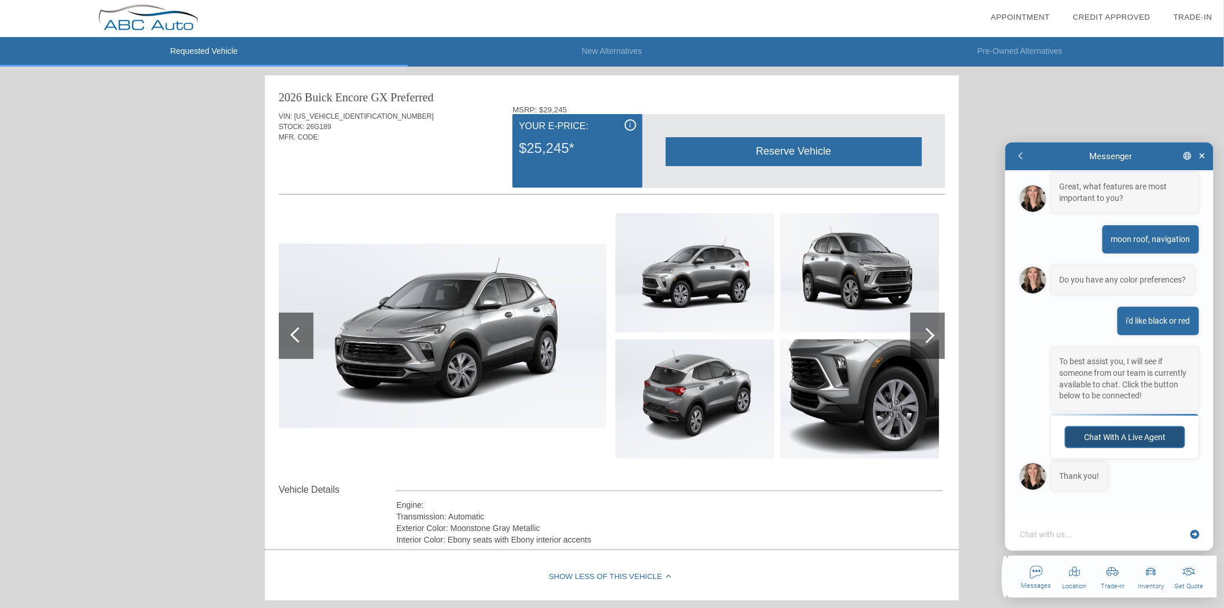
click at [1098, 436] on button "Chat with a live agent" at bounding box center [1125, 436] width 120 height 23
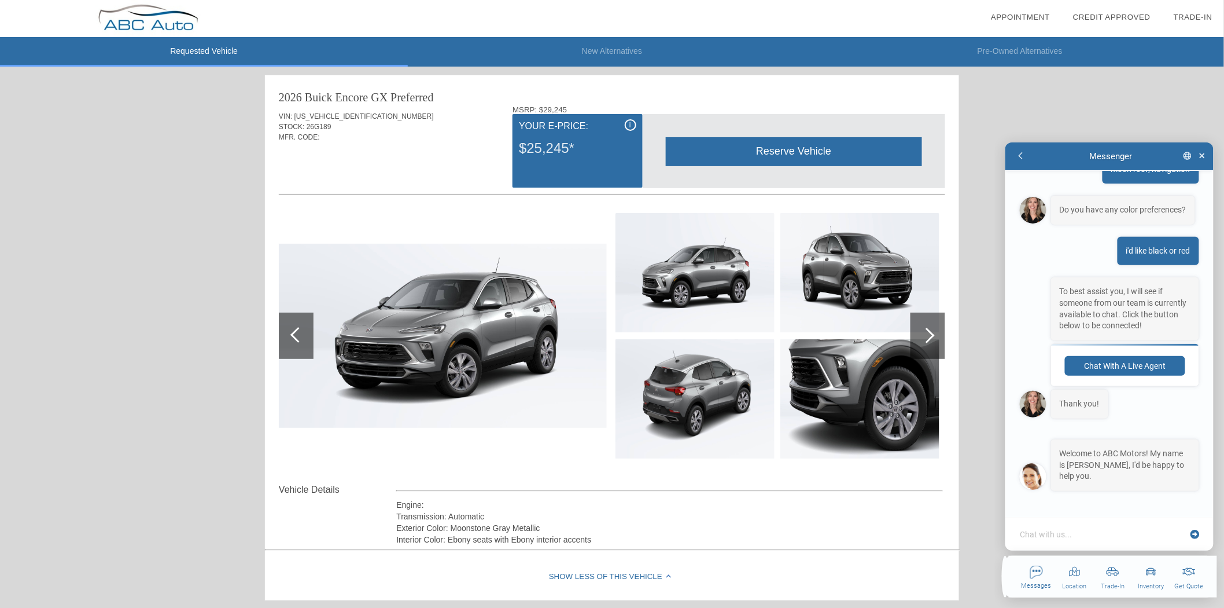
click at [1089, 535] on textarea at bounding box center [1103, 534] width 168 height 12
type textarea "x"
type textarea "j"
type textarea "x"
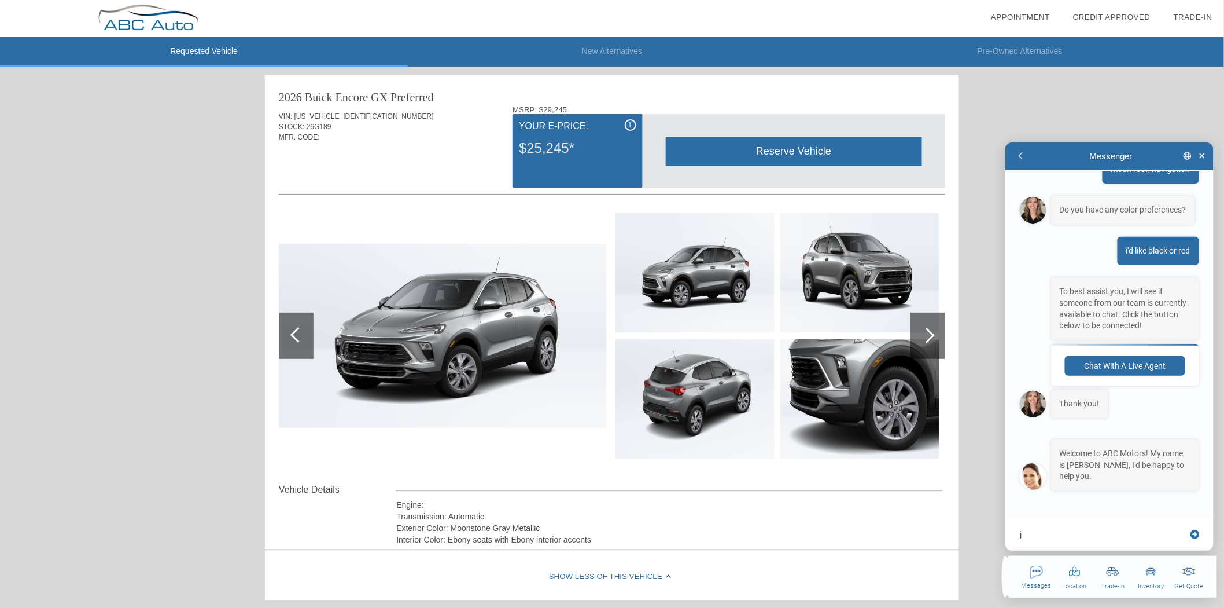
type textarea "ju"
type textarea "x"
type textarea "jus"
type textarea "x"
type textarea "just"
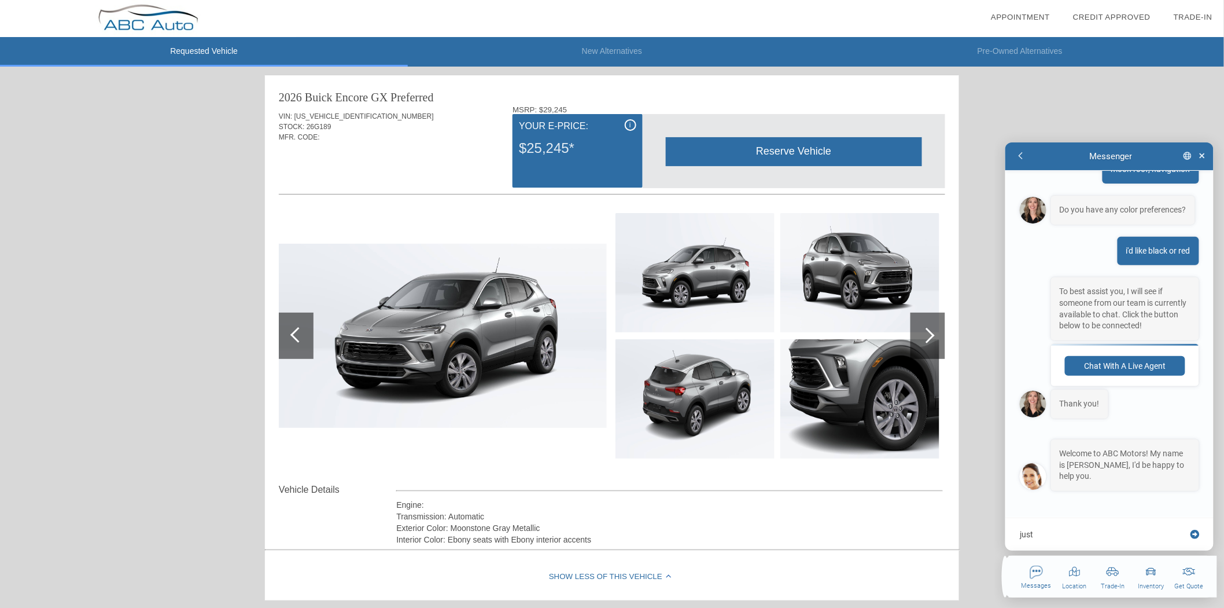
type textarea "x"
type textarea "just s"
type textarea "x"
type textarea "just"
type textarea "x"
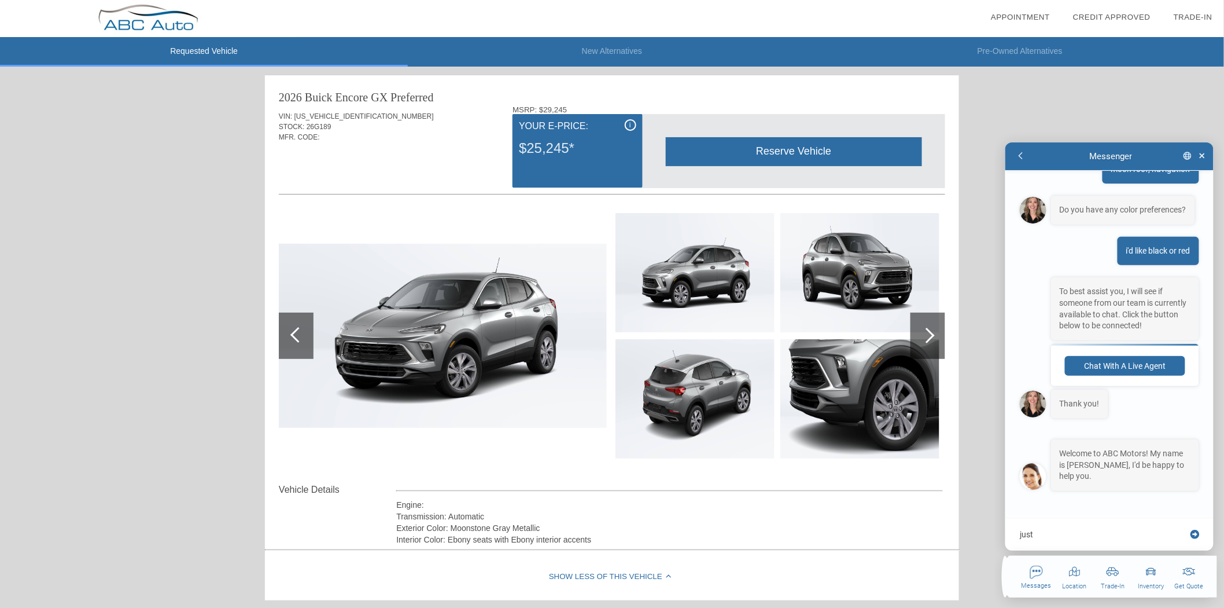
type textarea "just t"
type textarea "x"
type textarea "just te"
type textarea "x"
type textarea "just tes"
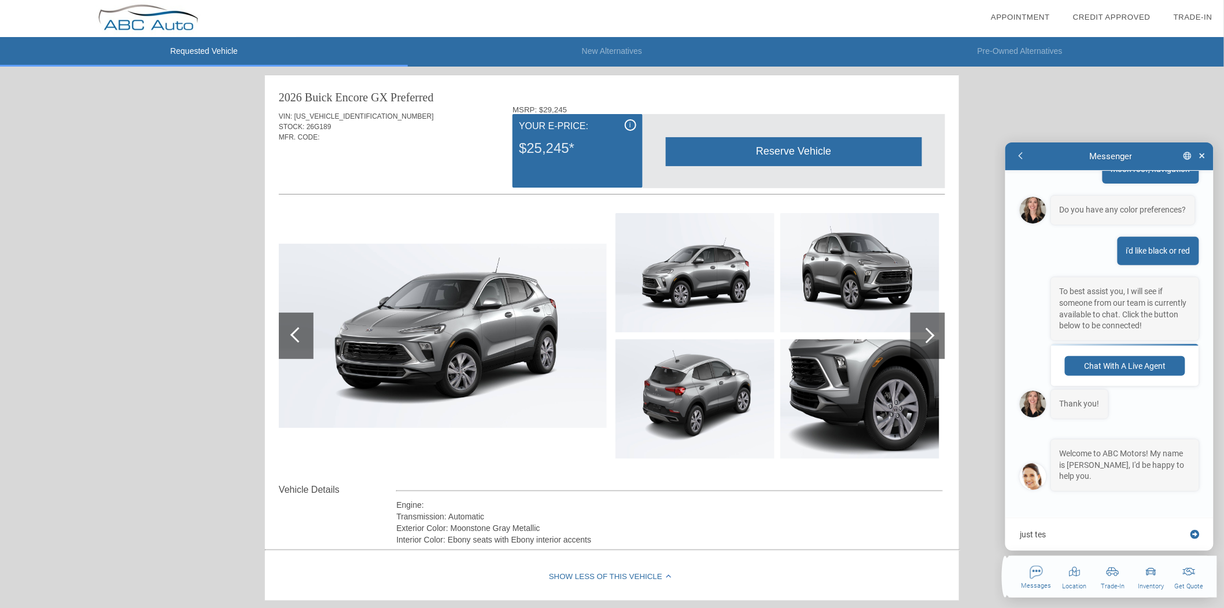
type textarea "x"
type textarea "just test"
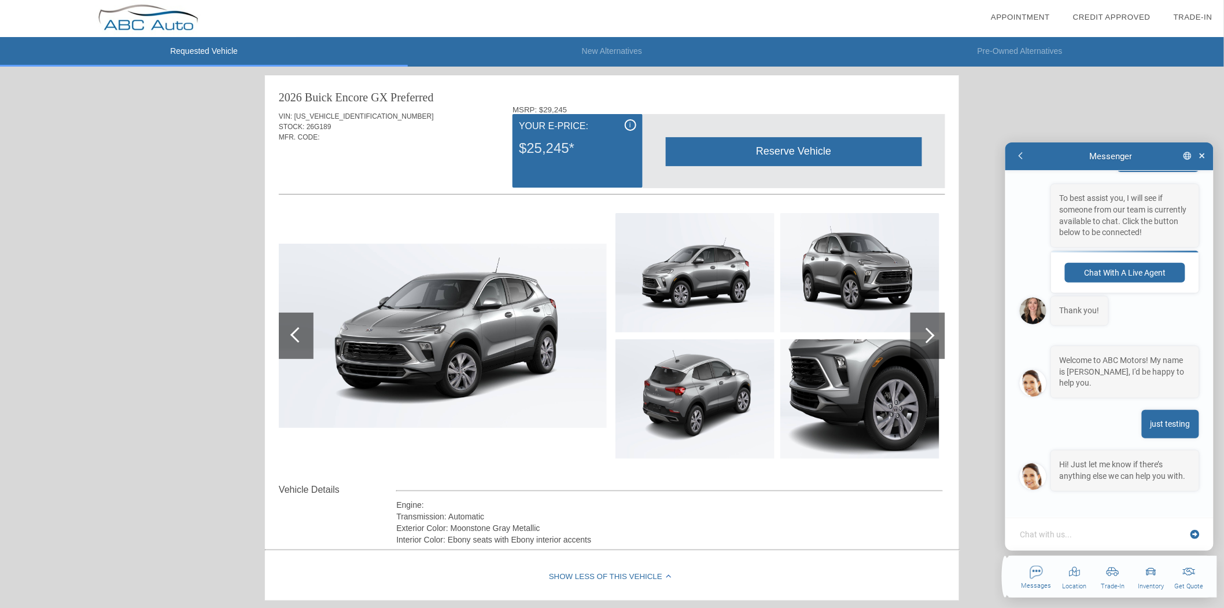
scroll to position [517, 0]
